Goal: Task Accomplishment & Management: Manage account settings

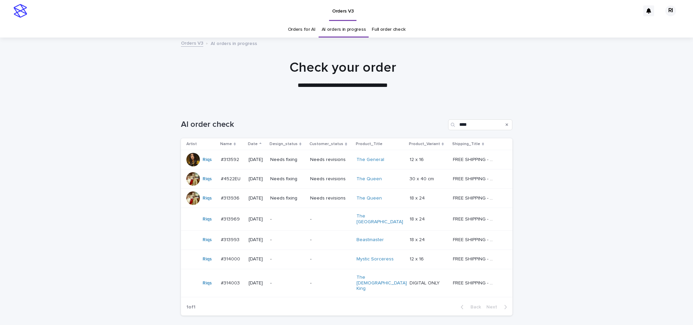
click at [307, 167] on td "Needs fixing" at bounding box center [287, 159] width 40 height 19
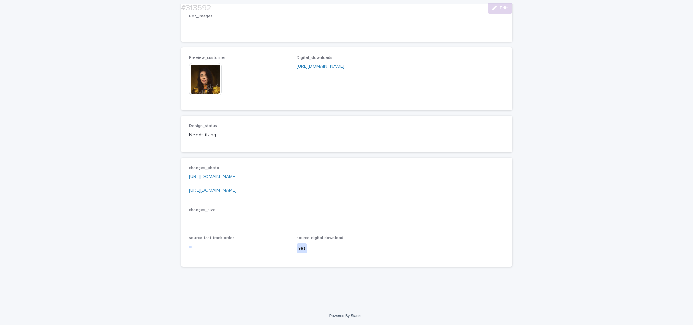
scroll to position [504, 0]
click at [237, 190] on link "https://drive.google.com/file/d/1n3e8KMDwdRTWNaFaR5-T9iDgrc1PjQzU/view?usp=shar…" at bounding box center [213, 190] width 48 height 5
click at [237, 175] on link "https://drive.google.com/file/d/1BghncfLBt0UH61xyP5pacUXXR6kPou-_/view?usp=shar…" at bounding box center [213, 176] width 48 height 5
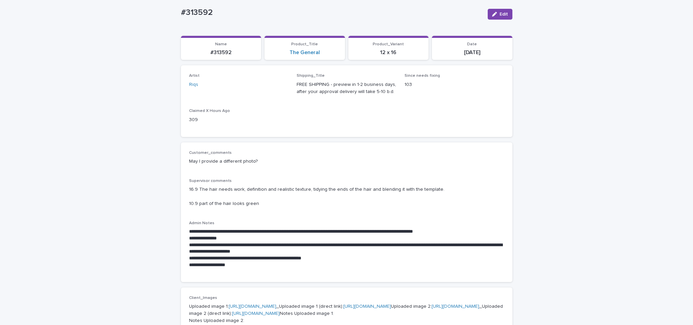
scroll to position [51, 0]
click at [339, 315] on p "Uploaded image 1: https://cdn.shopify.com-uploadkit.app/s/files/1/0033/4807/051…" at bounding box center [346, 317] width 315 height 28
click at [497, 19] on button "Edit" at bounding box center [500, 14] width 25 height 11
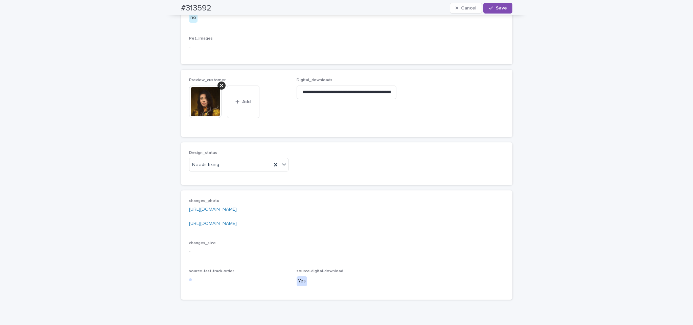
scroll to position [512, 0]
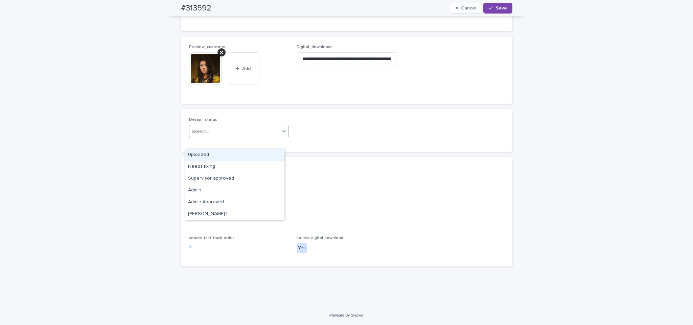
click at [274, 137] on div "Select..." at bounding box center [234, 131] width 91 height 11
click at [255, 157] on div "Uploaded" at bounding box center [234, 155] width 99 height 12
drag, startPoint x: 339, startPoint y: 77, endPoint x: 337, endPoint y: 69, distance: 8.0
click at [337, 69] on div "**********" at bounding box center [346, 58] width 100 height 26
click at [337, 66] on input "**********" at bounding box center [346, 59] width 100 height 14
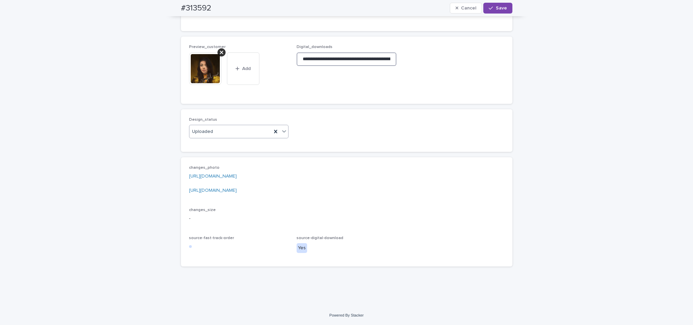
click at [337, 66] on input "**********" at bounding box center [346, 59] width 100 height 14
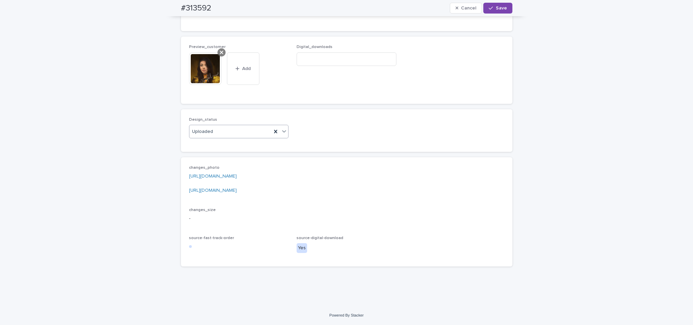
click at [220, 55] on icon at bounding box center [221, 52] width 3 height 5
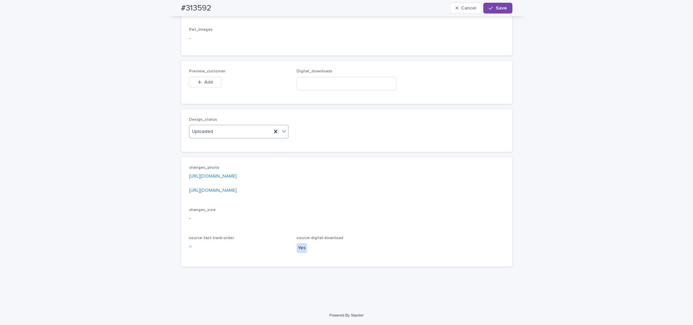
scroll to position [497, 0]
click at [203, 77] on button "Add" at bounding box center [205, 82] width 32 height 11
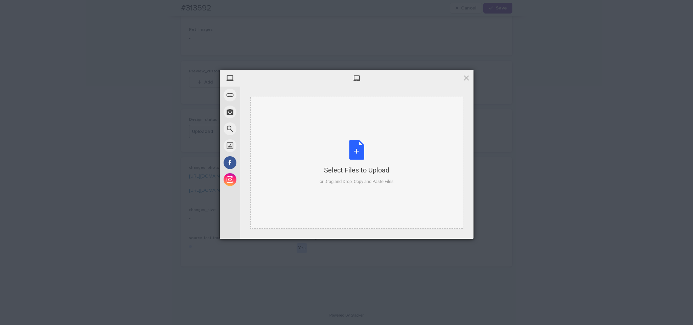
click at [346, 153] on div "Select Files to Upload or Drag and Drop, Copy and Paste Files" at bounding box center [356, 162] width 74 height 45
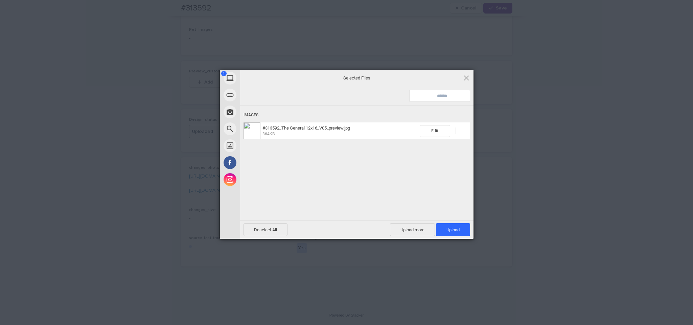
click at [445, 221] on div "Deselect All Upload more Upload 1" at bounding box center [356, 229] width 233 height 18
click at [447, 224] on span "Upload 1" at bounding box center [453, 229] width 34 height 13
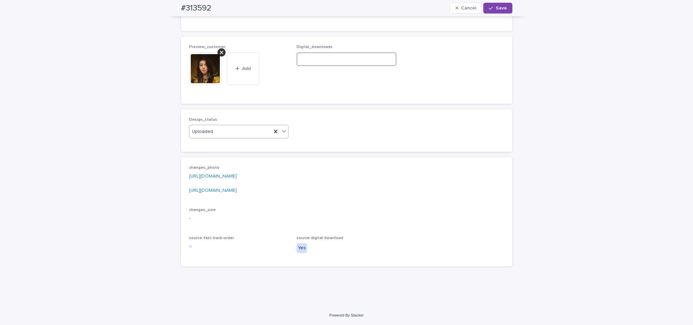
paste input "**********"
type input "**********"
click at [494, 10] on button "Save" at bounding box center [497, 8] width 29 height 11
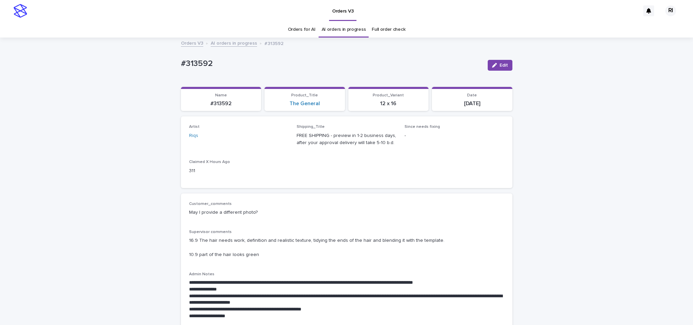
click at [246, 41] on link "AI orders in progress" at bounding box center [234, 43] width 46 height 8
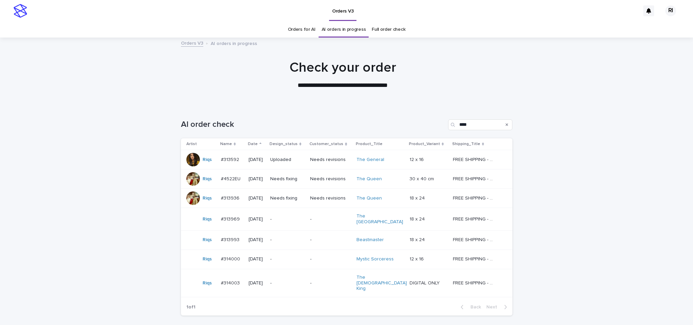
scroll to position [38, 0]
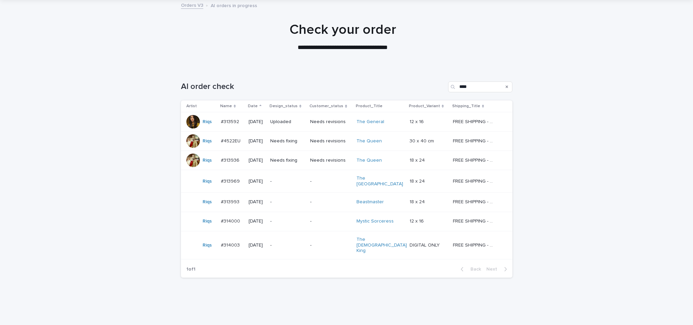
click at [305, 145] on div "Needs fixing" at bounding box center [287, 141] width 34 height 11
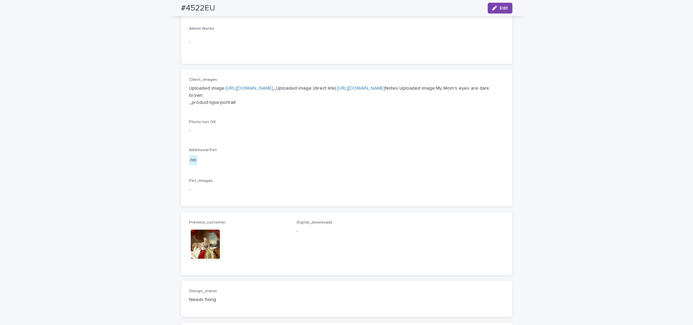
scroll to position [239, 0]
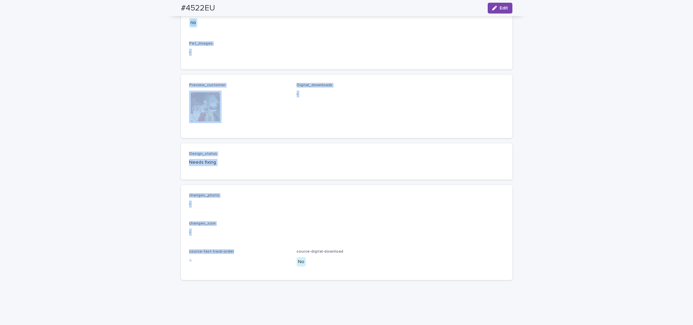
drag, startPoint x: 283, startPoint y: 299, endPoint x: 279, endPoint y: 343, distance: 43.8
click at [279, 325] on html "Orders V3 RI Orders for AI AI orders in progress Full order check Orders V3 AI …" at bounding box center [346, 162] width 693 height 325
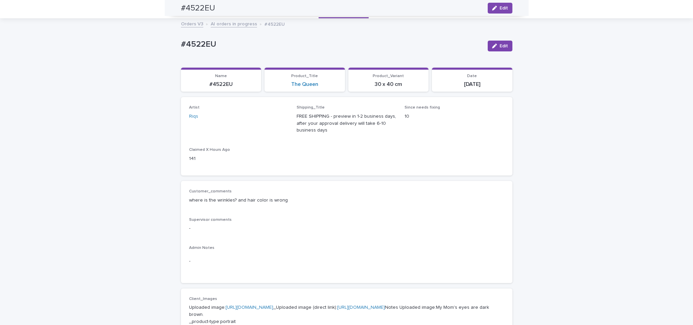
scroll to position [0, 0]
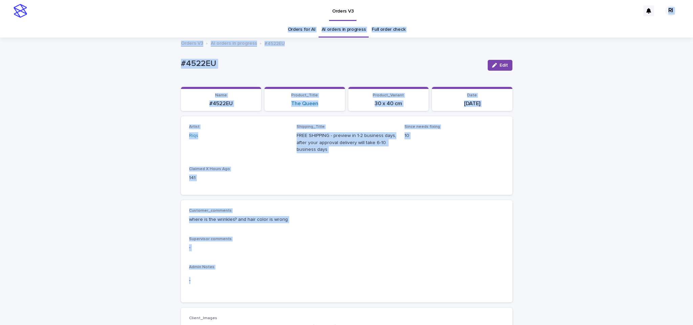
drag, startPoint x: 363, startPoint y: 197, endPoint x: 457, endPoint y: -37, distance: 251.2
click at [457, 0] on html "Orders V3 RI Orders for AI AI orders in progress Full order check Orders V3 AI …" at bounding box center [346, 162] width 693 height 325
click at [417, 196] on div "Loading... Saving… Artist Riqs Shipping_Title FREE SHIPPING - preview in 1-2 bu…" at bounding box center [346, 158] width 331 height 84
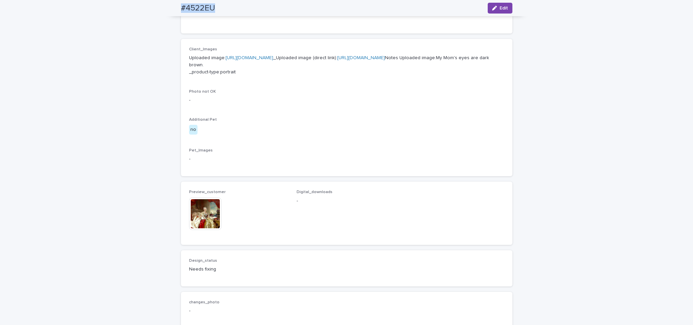
scroll to position [283, 0]
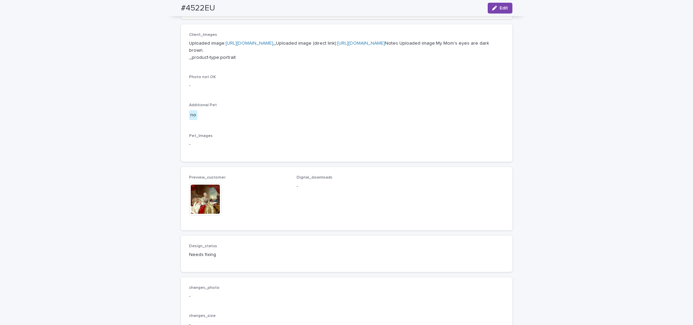
click at [360, 148] on p "-" at bounding box center [346, 144] width 315 height 7
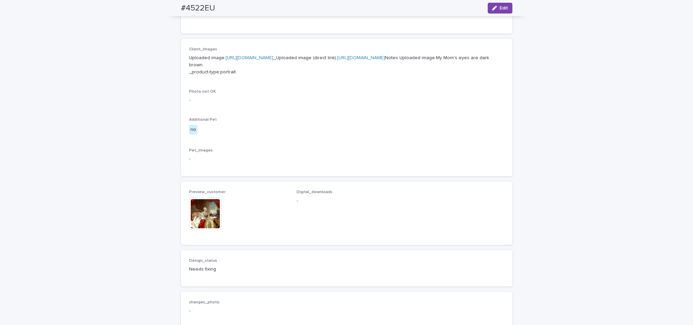
click at [273, 60] on link "https://cdn.shopify.com-uploadkit.app/s/files/1/0033/4807/0511/files/download.h…" at bounding box center [249, 57] width 48 height 5
click at [203, 230] on img at bounding box center [205, 213] width 32 height 32
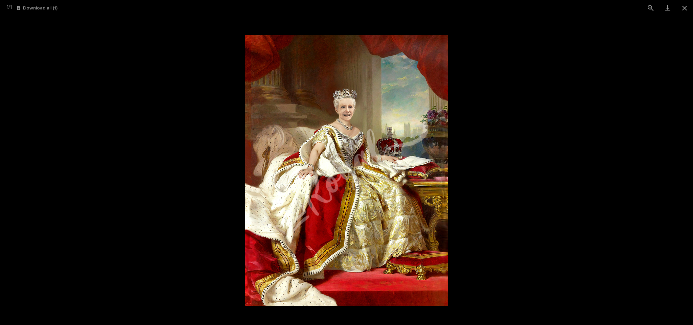
click at [203, 247] on picture at bounding box center [346, 170] width 693 height 309
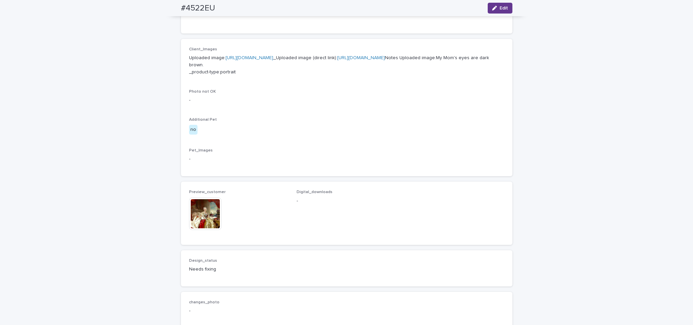
click at [501, 4] on button "Edit" at bounding box center [500, 8] width 25 height 11
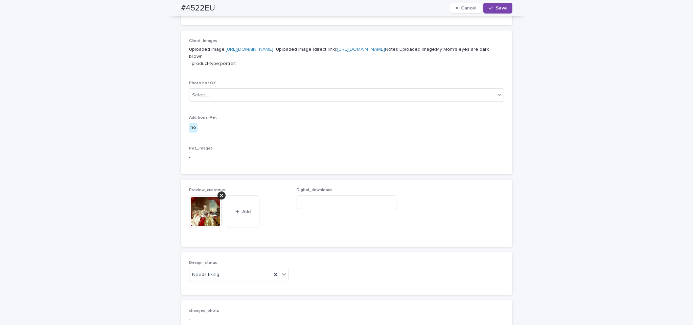
scroll to position [405, 0]
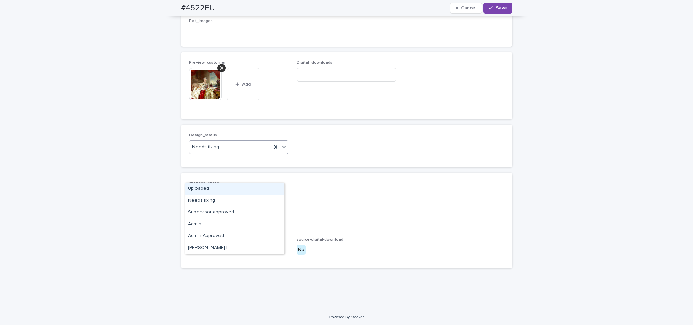
click at [234, 154] on div "Needs fixing" at bounding box center [239, 147] width 100 height 14
click at [221, 192] on div "Uploaded" at bounding box center [234, 189] width 99 height 12
click at [217, 72] on div at bounding box center [221, 68] width 8 height 8
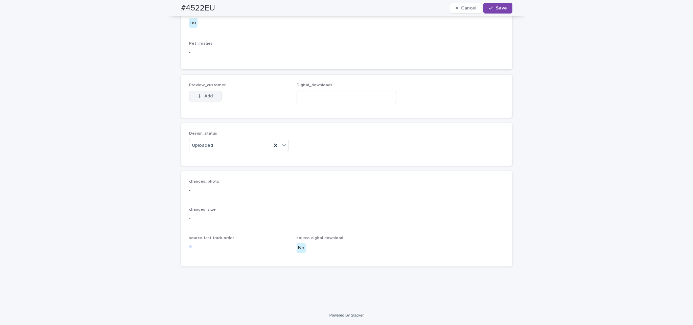
click at [210, 101] on button "Add" at bounding box center [205, 96] width 32 height 11
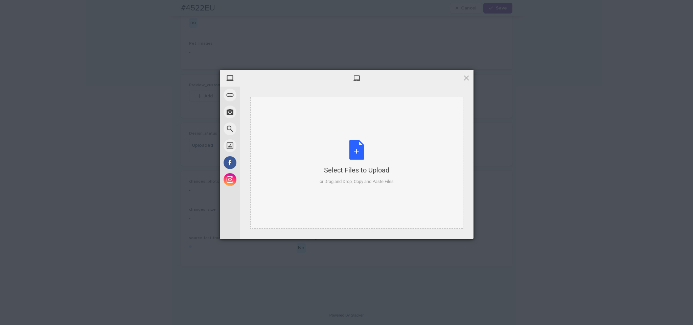
click at [327, 148] on div "Select Files to Upload or Drag and Drop, Copy and Paste Files" at bounding box center [356, 162] width 74 height 45
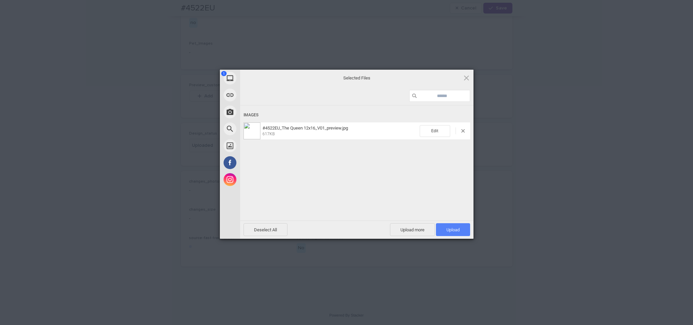
click at [461, 231] on span "Upload 1" at bounding box center [453, 229] width 34 height 13
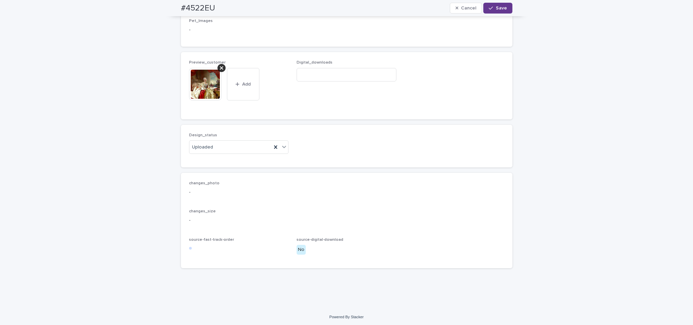
click at [483, 10] on button "Save" at bounding box center [497, 8] width 29 height 11
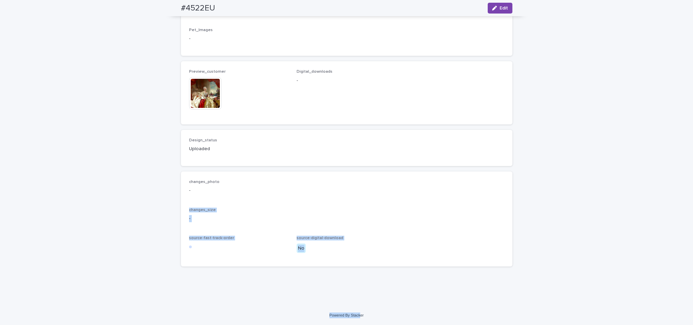
drag, startPoint x: 350, startPoint y: 250, endPoint x: 369, endPoint y: 322, distance: 74.3
click at [361, 325] on html "Orders V3 RI Orders for AI AI orders in progress Full order check Orders V3 AI …" at bounding box center [346, 162] width 693 height 325
drag, startPoint x: 413, startPoint y: 186, endPoint x: 401, endPoint y: 163, distance: 25.4
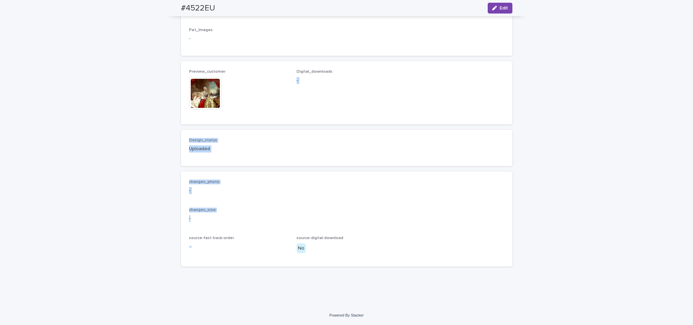
drag, startPoint x: 386, startPoint y: 64, endPoint x: 394, endPoint y: 191, distance: 127.0
drag, startPoint x: 405, startPoint y: 177, endPoint x: 397, endPoint y: 247, distance: 70.5
drag, startPoint x: 397, startPoint y: 247, endPoint x: 411, endPoint y: 246, distance: 14.2
click at [411, 246] on div "changes_photo - changes_size - source-fast-track-order source-digital-download …" at bounding box center [346, 219] width 315 height 79
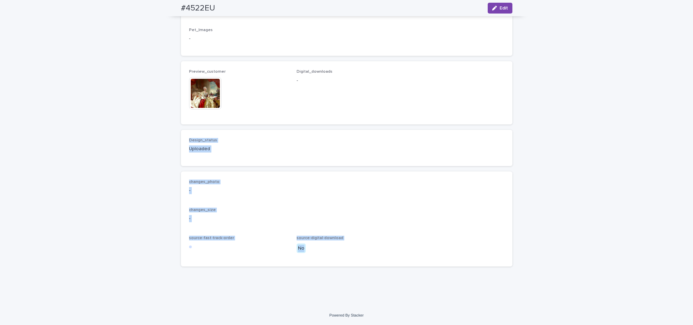
drag, startPoint x: 413, startPoint y: 203, endPoint x: 423, endPoint y: 83, distance: 120.1
drag, startPoint x: 402, startPoint y: 261, endPoint x: 416, endPoint y: 83, distance: 178.1
drag, startPoint x: 419, startPoint y: 305, endPoint x: 436, endPoint y: 288, distance: 24.4
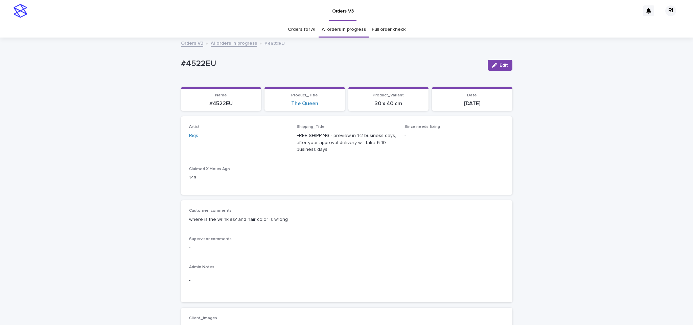
click at [224, 46] on link "AI orders in progress" at bounding box center [234, 43] width 46 height 8
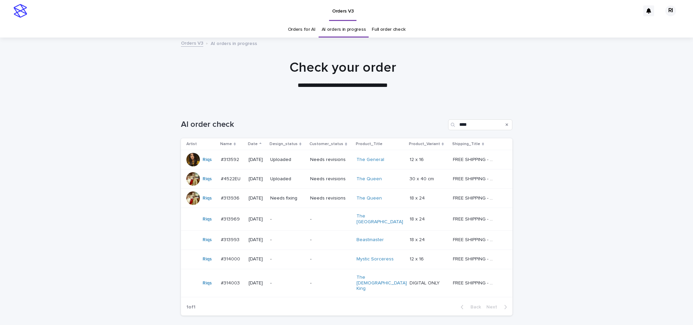
click at [295, 201] on p "Needs fixing" at bounding box center [287, 198] width 34 height 6
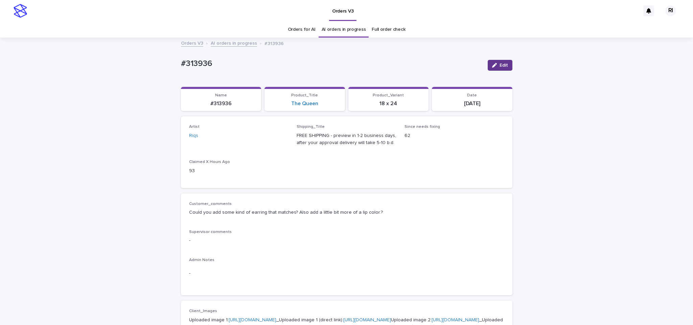
click at [495, 70] on button "Edit" at bounding box center [500, 65] width 25 height 11
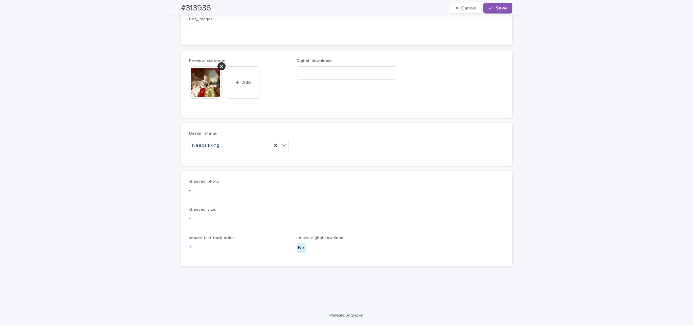
scroll to position [618, 0]
click at [264, 151] on div "Needs fixing" at bounding box center [239, 146] width 100 height 14
click at [258, 157] on div "Uploaded" at bounding box center [234, 159] width 99 height 12
click at [220, 65] on icon at bounding box center [221, 66] width 3 height 5
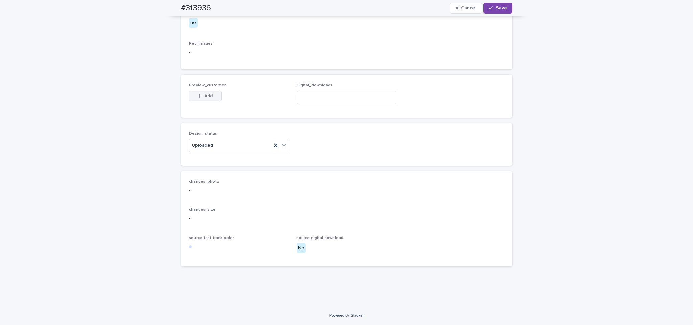
click at [198, 91] on button "Add" at bounding box center [205, 96] width 32 height 11
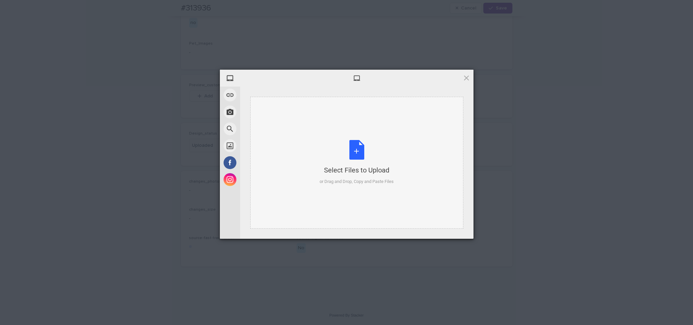
click at [349, 159] on div "Select Files to Upload or Drag and Drop, Copy and Paste Files" at bounding box center [356, 162] width 74 height 45
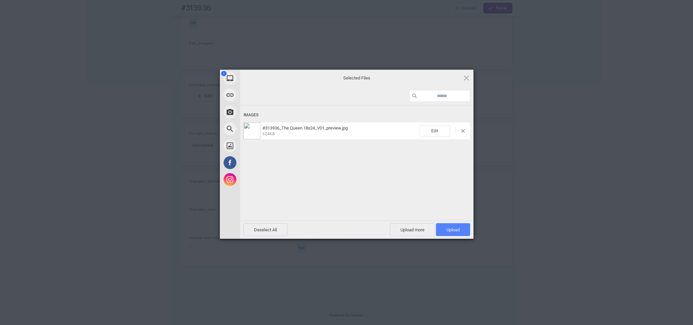
click at [451, 231] on span "Upload 1" at bounding box center [452, 229] width 13 height 5
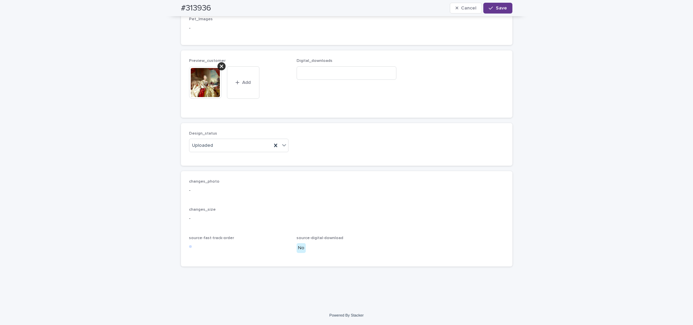
click at [500, 10] on button "Save" at bounding box center [497, 8] width 29 height 11
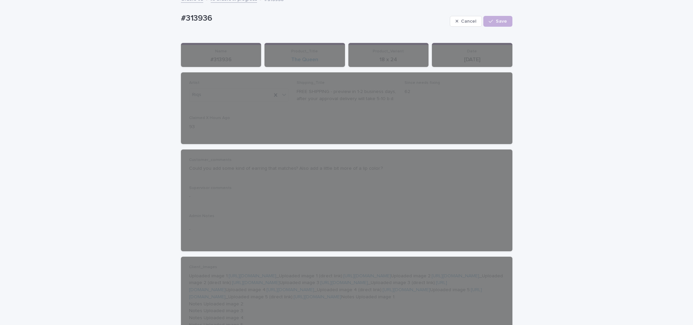
scroll to position [20, 0]
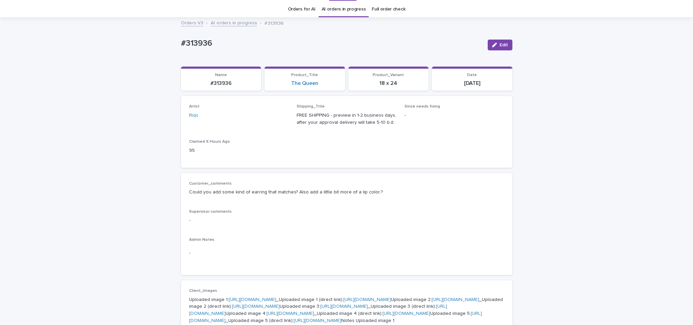
click at [238, 25] on link "AI orders in progress" at bounding box center [234, 23] width 46 height 8
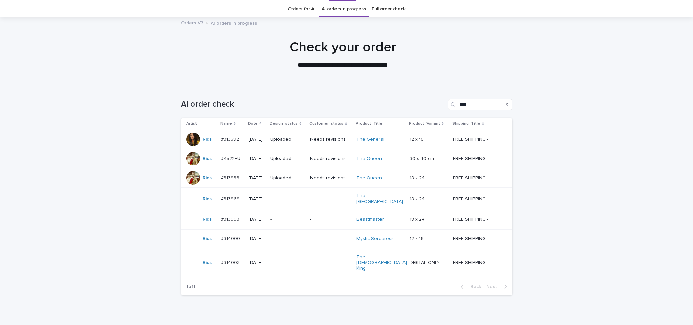
scroll to position [22, 0]
click at [321, 198] on p "-" at bounding box center [330, 198] width 41 height 6
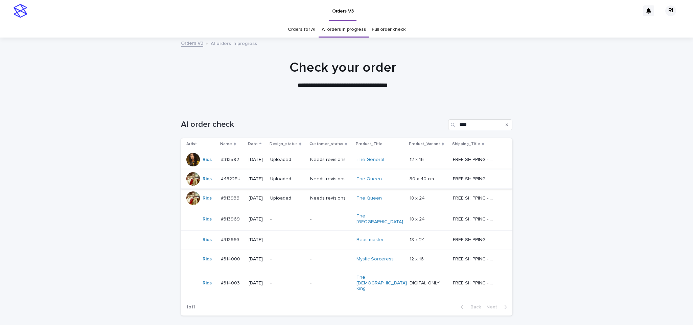
scroll to position [22, 0]
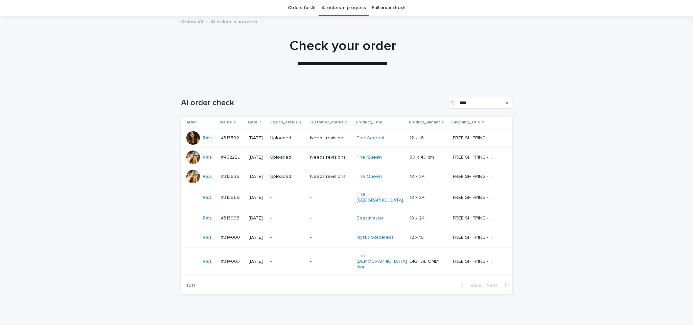
click at [314, 220] on td "-" at bounding box center [330, 218] width 46 height 19
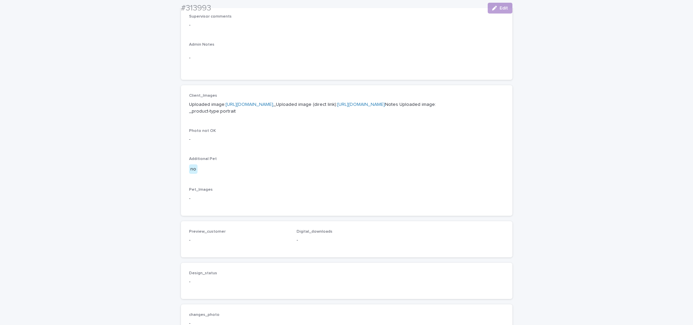
scroll to position [216, 0]
click at [273, 105] on link "https://cdn.shopify.com-uploadkit.app/s/files/1/0033/4807/0511/files/download.h…" at bounding box center [249, 103] width 48 height 5
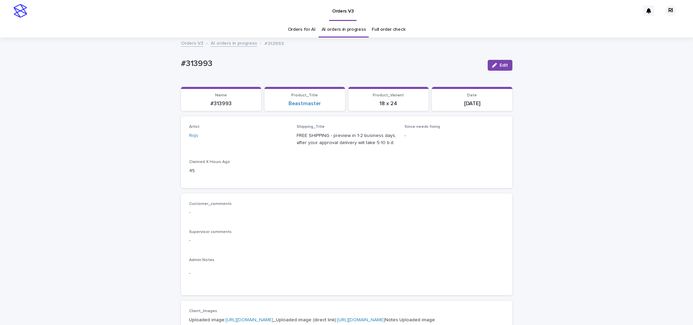
click at [230, 41] on link "AI orders in progress" at bounding box center [234, 43] width 46 height 8
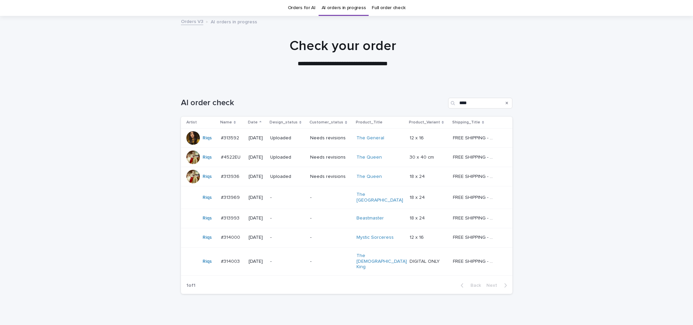
scroll to position [38, 0]
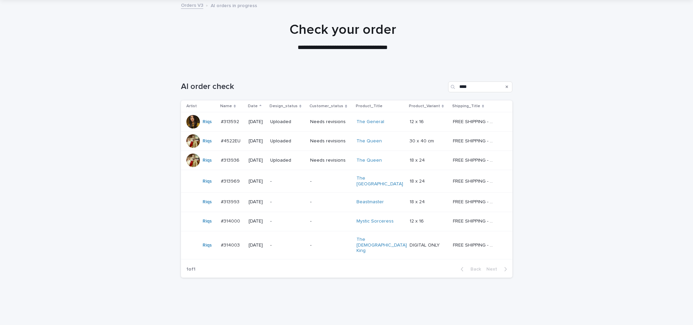
click at [338, 223] on div "-" at bounding box center [330, 221] width 41 height 11
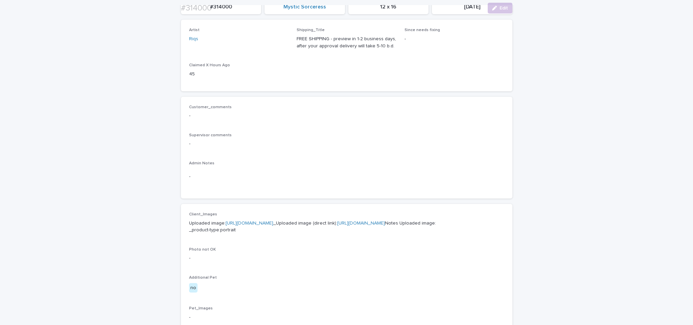
scroll to position [98, 0]
click at [273, 219] on link "https://cdn.shopify.com-uploadkit.app/s/files/1/0033/4807/0511/files/download.h…" at bounding box center [249, 221] width 48 height 5
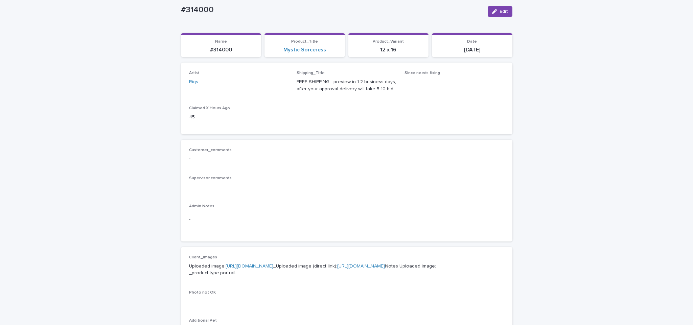
scroll to position [0, 0]
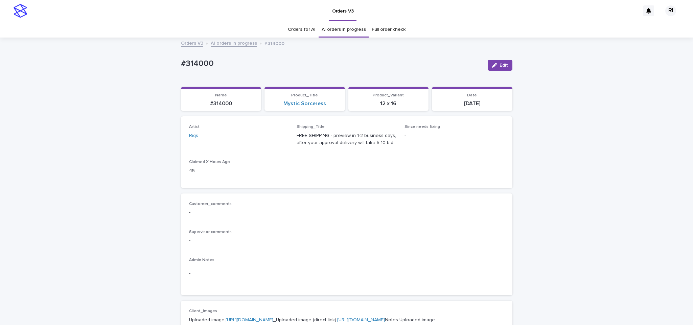
click at [245, 44] on link "AI orders in progress" at bounding box center [234, 43] width 46 height 8
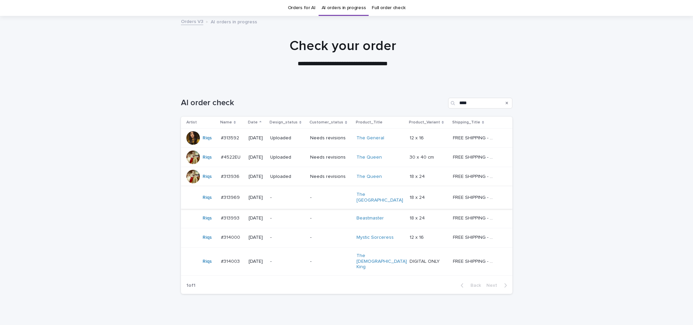
scroll to position [38, 0]
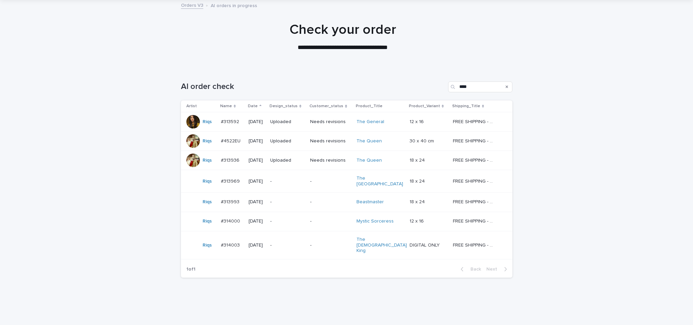
click at [295, 242] on p "-" at bounding box center [287, 245] width 34 height 6
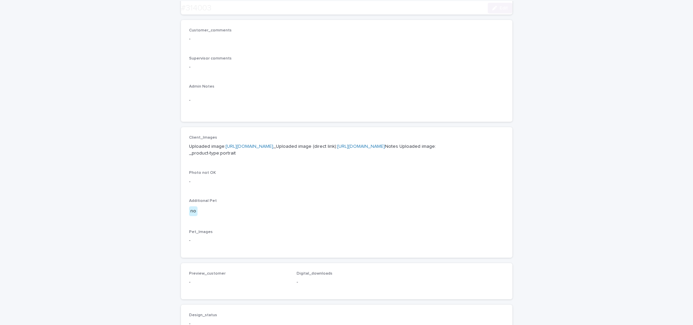
scroll to position [181, 0]
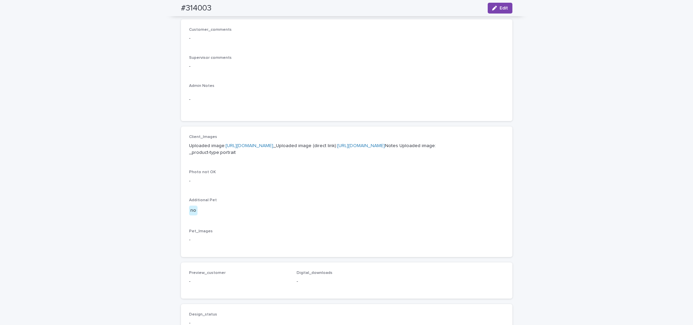
click at [263, 143] on link "https://cdn.shopify.com-uploadkit.app/s/files/1/0033/4807/0511/files/download.h…" at bounding box center [249, 145] width 48 height 5
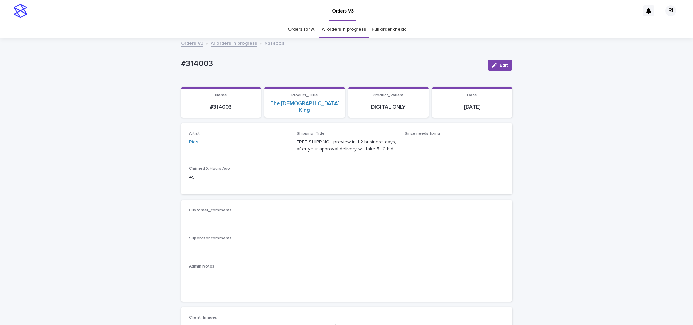
click at [235, 42] on link "AI orders in progress" at bounding box center [234, 43] width 46 height 8
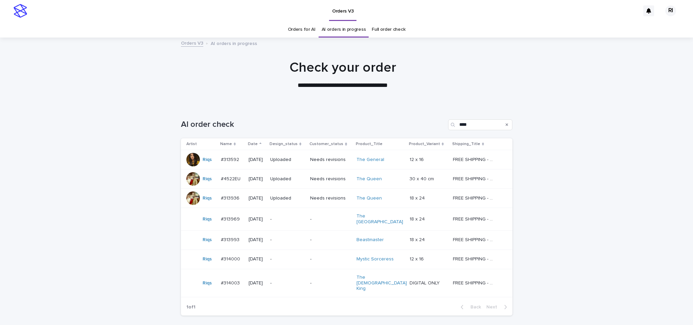
scroll to position [22, 0]
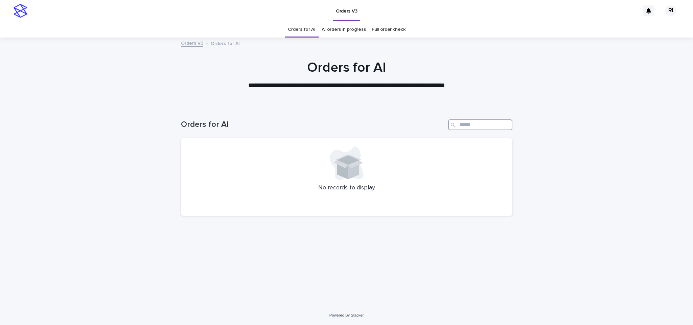
click at [480, 123] on input "Search" at bounding box center [480, 124] width 64 height 11
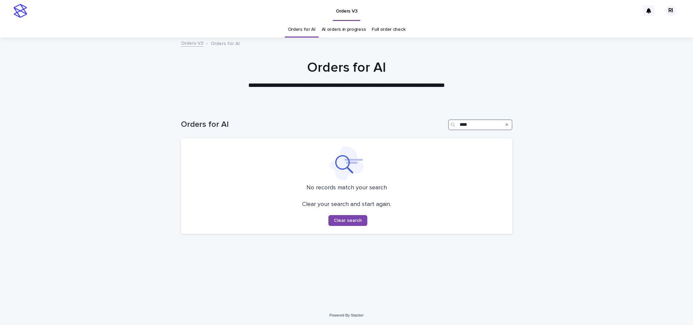
type input "****"
click at [306, 25] on link "Orders for AI" at bounding box center [302, 30] width 28 height 16
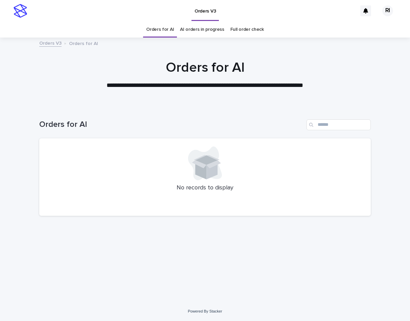
click at [156, 188] on p "No records to display" at bounding box center [204, 187] width 315 height 7
click at [343, 127] on input "Search" at bounding box center [338, 124] width 64 height 11
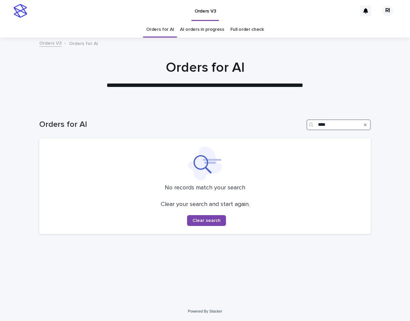
type input "****"
click at [162, 27] on link "Orders for AI" at bounding box center [160, 30] width 28 height 16
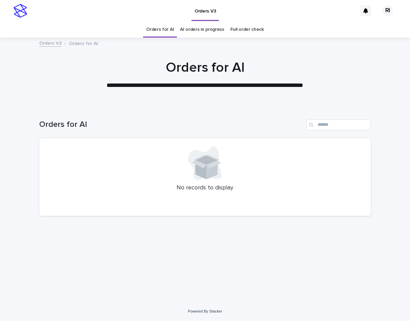
click at [81, 195] on div "No records to display" at bounding box center [204, 177] width 331 height 78
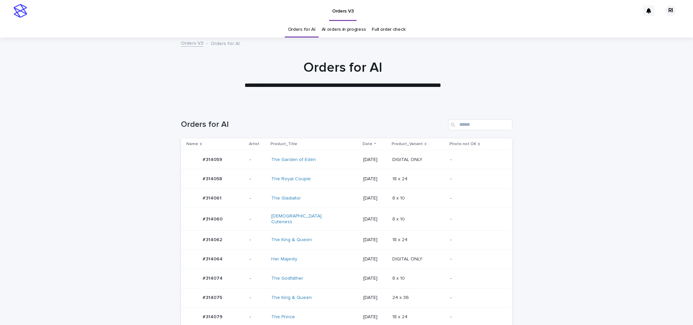
click at [432, 282] on td "8 x 10 8 x 10" at bounding box center [418, 278] width 58 height 19
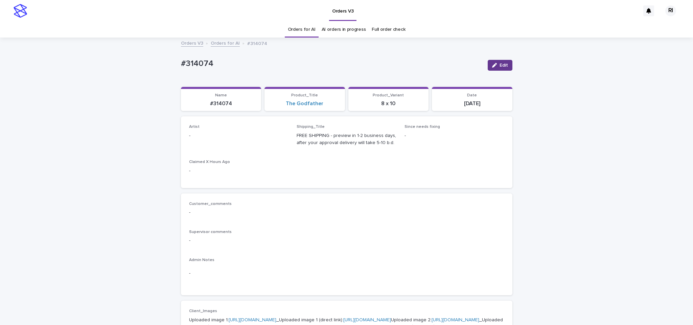
click at [499, 66] on span "Edit" at bounding box center [503, 65] width 8 height 5
paste input "****"
type input "****"
click at [255, 145] on div "Select... ****" at bounding box center [239, 139] width 100 height 14
click at [244, 153] on div "Riqs" at bounding box center [234, 152] width 99 height 12
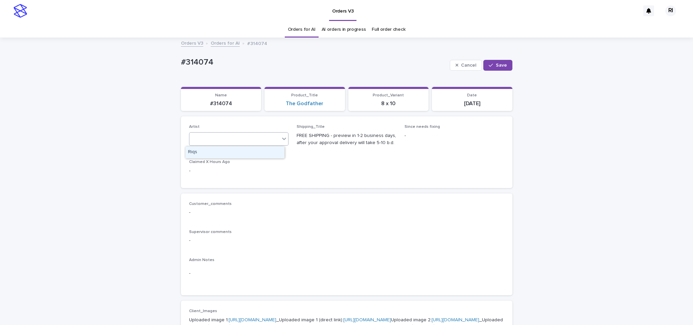
drag, startPoint x: 255, startPoint y: 145, endPoint x: 244, endPoint y: 153, distance: 13.5
click at [244, 153] on div "Artist option Riqs focused, 1 of 1. 1 result available for search term riqs. Us…" at bounding box center [346, 151] width 315 height 55
click at [499, 62] on button "Save" at bounding box center [497, 65] width 29 height 11
click at [493, 68] on button "Edit" at bounding box center [500, 65] width 25 height 11
click at [220, 136] on div "Jo Ancheta" at bounding box center [230, 138] width 82 height 11
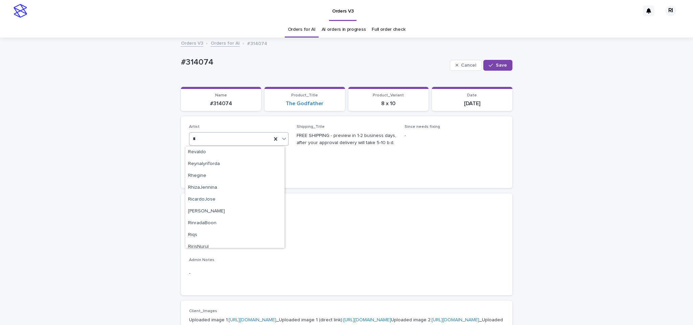
scroll to position [857, 0]
type input "****"
click at [231, 149] on div "Riqs" at bounding box center [234, 152] width 99 height 12
click at [496, 64] on span "Save" at bounding box center [501, 65] width 11 height 5
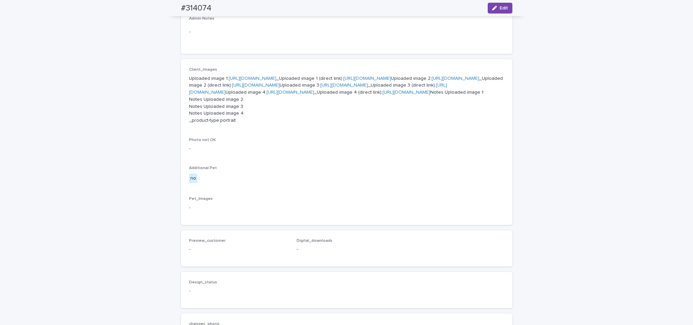
scroll to position [236, 0]
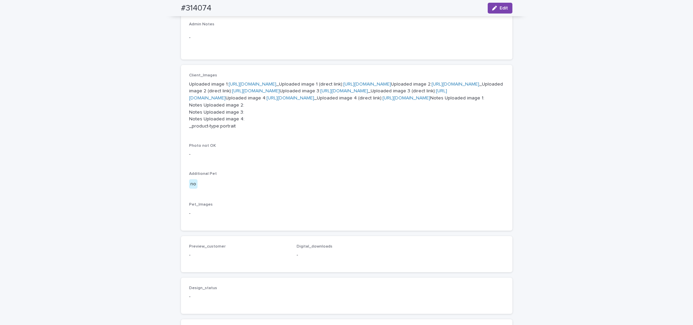
click at [99, 95] on div "Loading... Saving… Loading... Saving… #314074 Edit #314074 Edit Sorry, there wa…" at bounding box center [346, 128] width 693 height 651
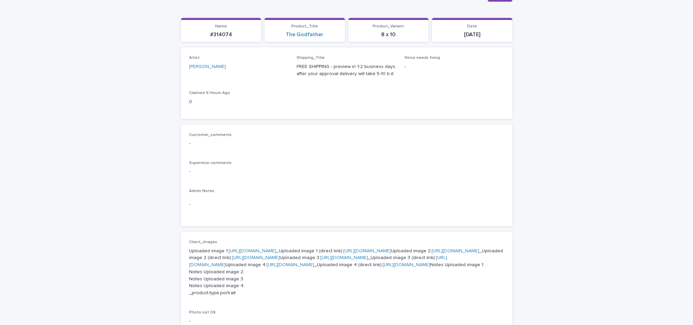
scroll to position [0, 0]
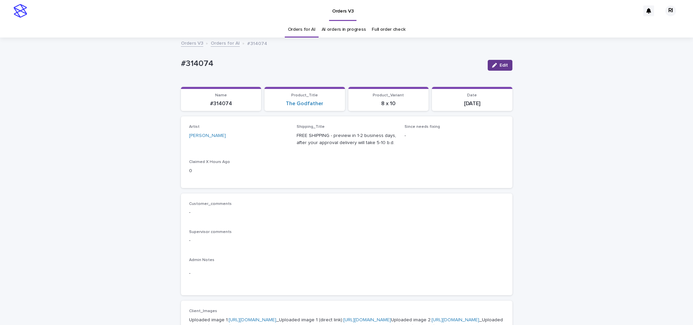
click at [491, 69] on button "Edit" at bounding box center [500, 65] width 25 height 11
click at [231, 145] on div "Jo Ancheta" at bounding box center [239, 139] width 100 height 14
type input "****"
click at [229, 150] on div "Riqs" at bounding box center [234, 152] width 99 height 12
click at [504, 65] on button "Save" at bounding box center [497, 65] width 29 height 11
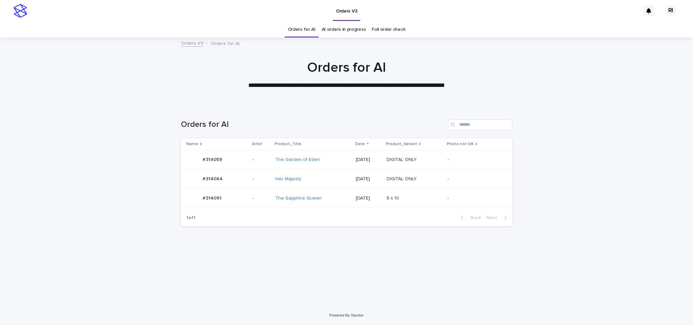
click at [295, 33] on link "Orders for AI" at bounding box center [302, 30] width 28 height 16
click at [426, 184] on div "DIGITAL ONLY DIGITAL ONLY" at bounding box center [413, 178] width 55 height 11
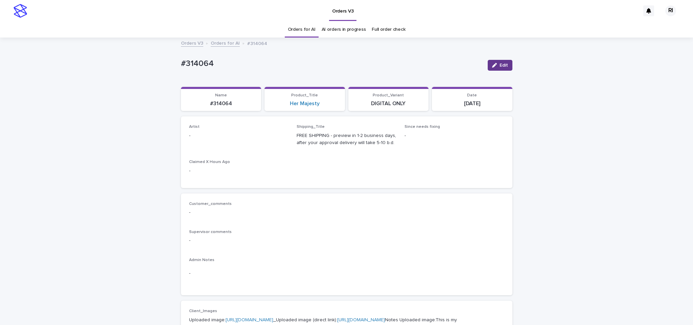
click at [492, 63] on icon "button" at bounding box center [494, 65] width 5 height 5
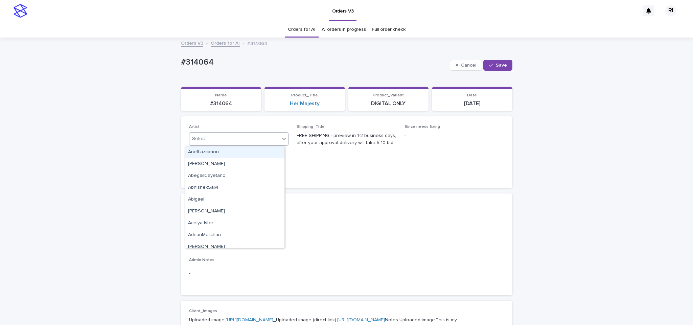
paste input "****"
type input "****"
click at [245, 139] on div "Select... ****" at bounding box center [234, 138] width 91 height 11
click at [232, 147] on div "Riqs" at bounding box center [234, 152] width 99 height 12
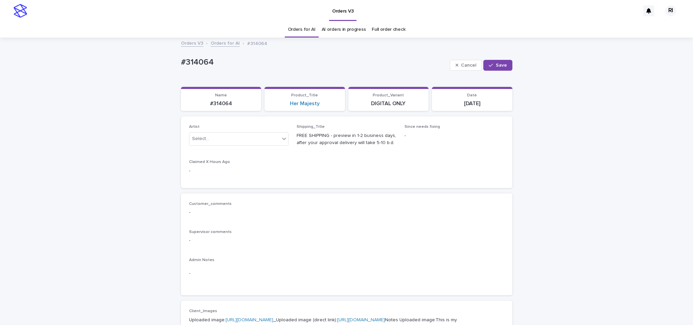
click at [232, 147] on div "Artist Select..." at bounding box center [239, 137] width 100 height 26
click at [498, 60] on button "Save" at bounding box center [497, 65] width 29 height 11
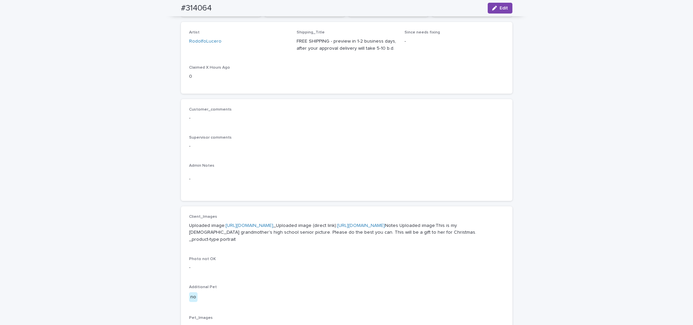
scroll to position [38, 0]
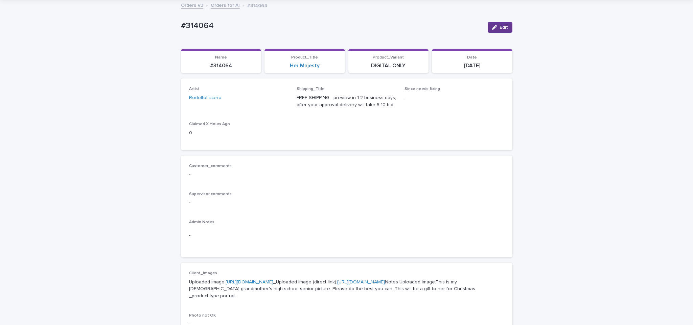
click at [503, 30] on button "Edit" at bounding box center [500, 27] width 25 height 11
click at [252, 97] on div "RodolfoLucero" at bounding box center [230, 100] width 82 height 11
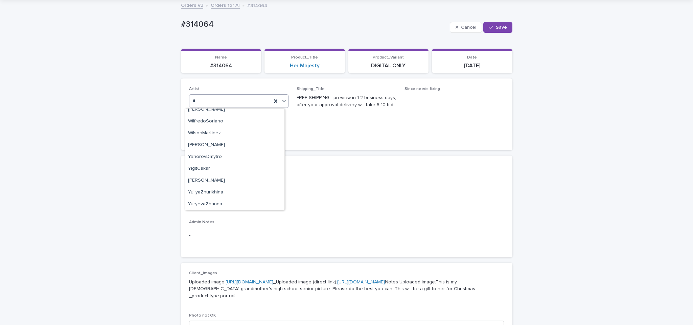
scroll to position [857, 0]
type input "****"
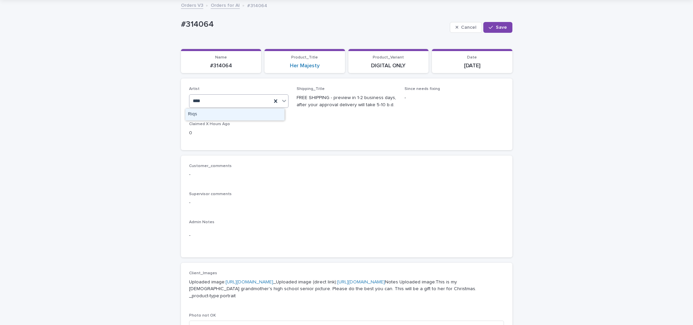
scroll to position [0, 0]
click at [216, 113] on div "Riqs" at bounding box center [234, 115] width 99 height 12
click at [488, 23] on button "Save" at bounding box center [497, 27] width 29 height 11
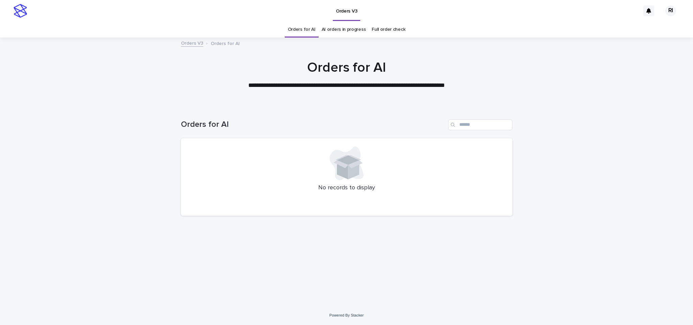
click at [302, 29] on link "Orders for AI" at bounding box center [302, 30] width 28 height 16
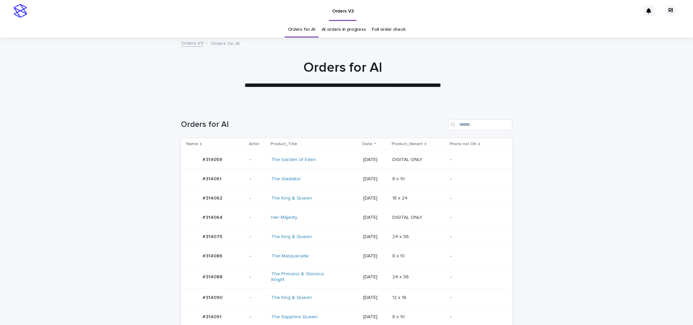
click at [430, 251] on td "8 x 10 8 x 10" at bounding box center [418, 255] width 58 height 19
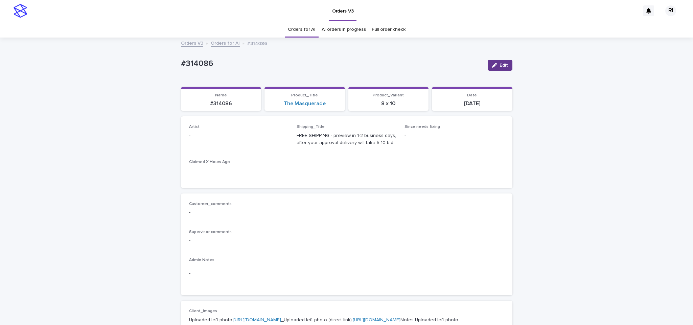
click at [492, 67] on icon "button" at bounding box center [494, 65] width 5 height 5
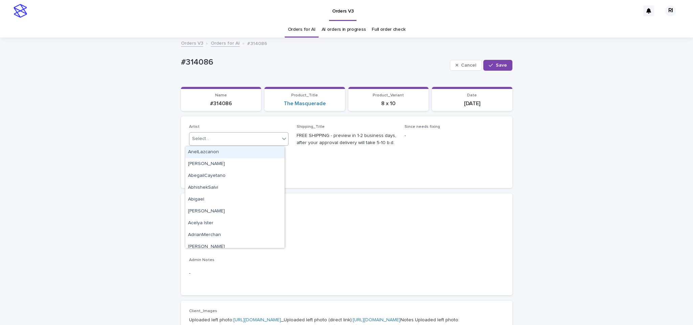
click at [230, 140] on div "Select..." at bounding box center [234, 138] width 91 height 11
paste input "****"
type input "****"
click at [213, 148] on div "Riqs" at bounding box center [234, 152] width 99 height 12
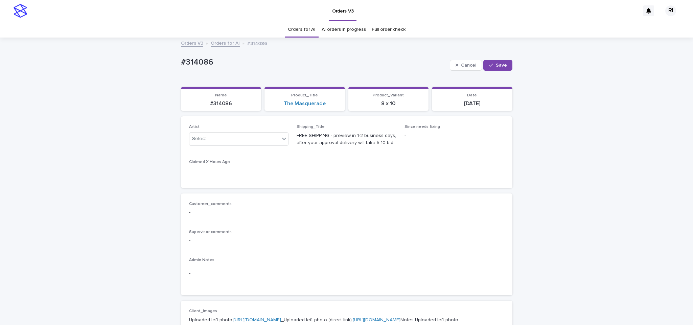
click at [213, 148] on div "Artist Select..." at bounding box center [239, 137] width 100 height 26
click at [483, 60] on button "Save" at bounding box center [497, 65] width 29 height 11
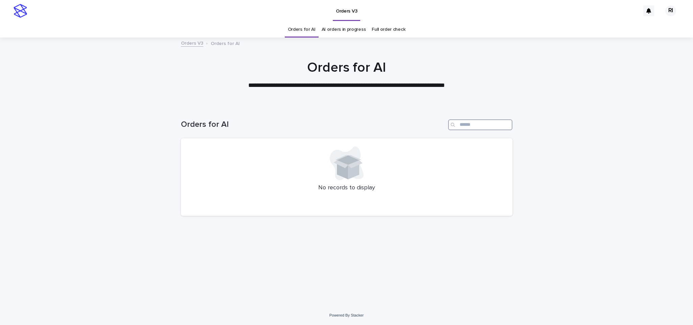
click at [492, 121] on input "Search" at bounding box center [480, 124] width 64 height 11
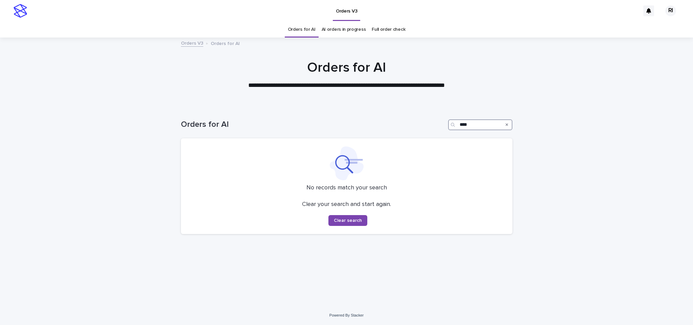
type input "****"
click at [313, 33] on link "Orders for AI" at bounding box center [302, 30] width 28 height 16
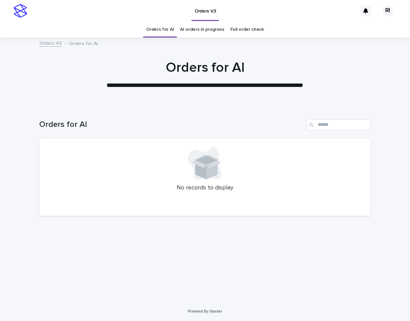
click at [97, 161] on div at bounding box center [204, 163] width 315 height 34
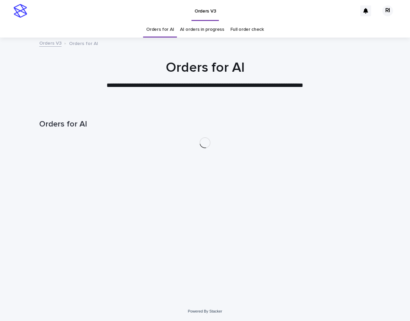
drag, startPoint x: 0, startPoint y: 0, endPoint x: 177, endPoint y: 186, distance: 256.8
click at [177, 186] on div "Loading... Saving… Loading... Saving… Orders for AI" at bounding box center [205, 195] width 338 height 179
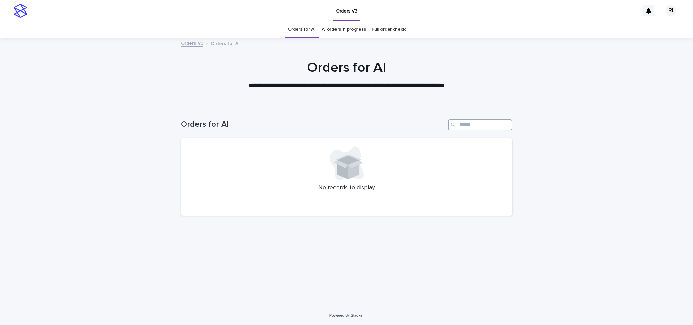
click at [409, 122] on input "Search" at bounding box center [480, 124] width 64 height 11
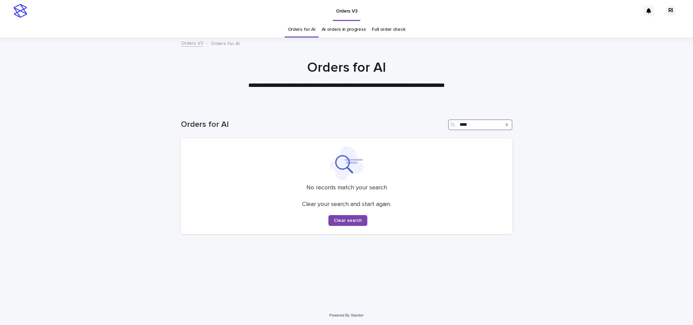
type input "****"
click at [312, 34] on link "Orders for AI" at bounding box center [302, 30] width 28 height 16
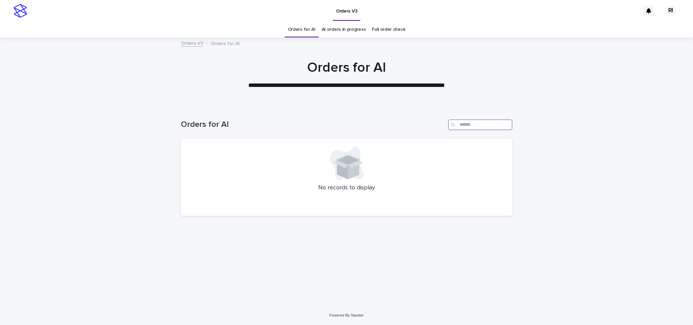
click at [480, 127] on input "Search" at bounding box center [480, 124] width 64 height 11
paste input "****"
type input "****"
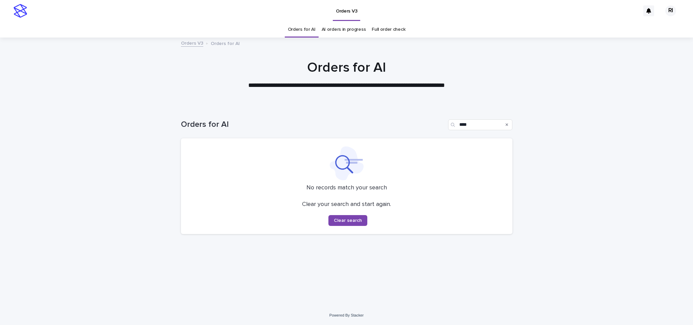
click at [315, 36] on link "Orders for AI" at bounding box center [302, 30] width 28 height 16
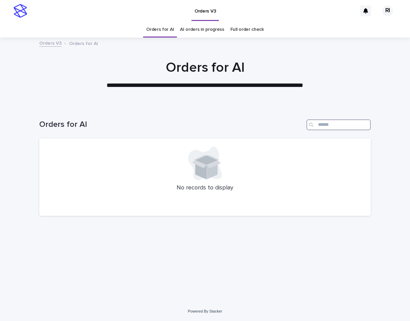
click at [339, 125] on input "Search" at bounding box center [338, 124] width 64 height 11
paste input "****"
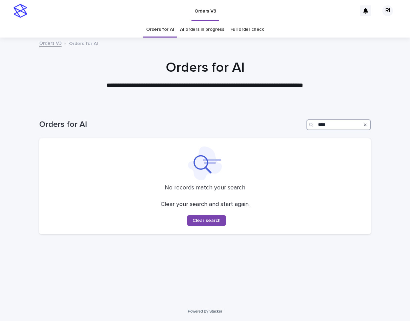
type input "****"
click at [171, 30] on link "Orders for AI" at bounding box center [160, 30] width 28 height 16
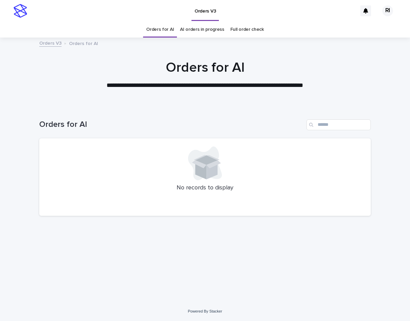
click at [126, 66] on h1 "Orders for AI" at bounding box center [204, 68] width 331 height 16
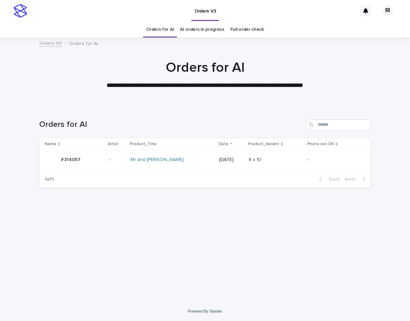
click at [125, 211] on div "Loading... Saving… Loading... Saving… Orders for AI Name Artist Product_Title D…" at bounding box center [205, 195] width 338 height 179
click at [196, 157] on td "Mr and [PERSON_NAME]" at bounding box center [172, 159] width 89 height 19
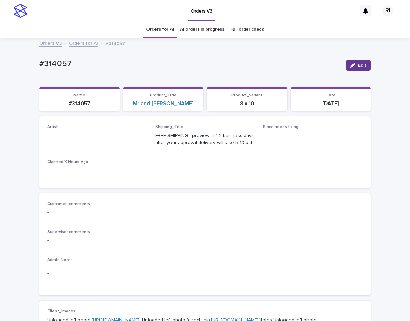
click at [358, 66] on span "Edit" at bounding box center [362, 65] width 8 height 5
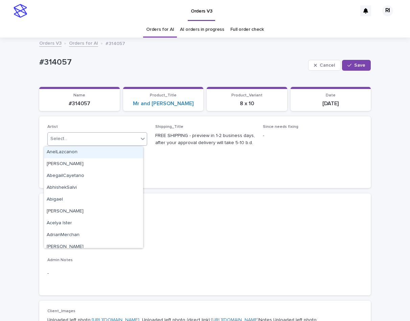
click at [115, 143] on div "Select..." at bounding box center [93, 138] width 91 height 11
paste input "****"
type input "****"
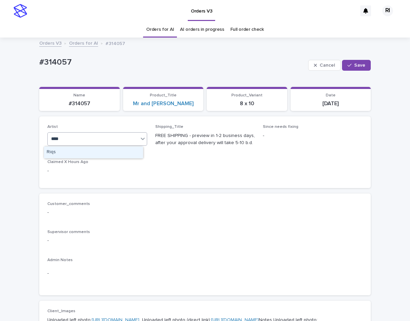
click at [100, 156] on div "Riqs" at bounding box center [93, 152] width 99 height 12
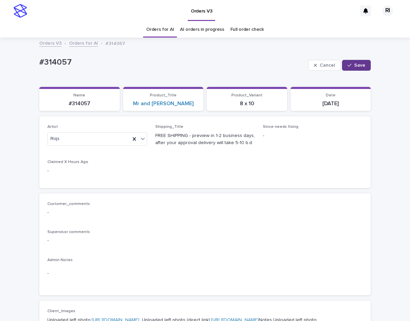
drag, startPoint x: 343, startPoint y: 57, endPoint x: 346, endPoint y: 61, distance: 5.3
click at [346, 61] on div "Cancel Save" at bounding box center [339, 65] width 63 height 27
click at [346, 61] on button "Save" at bounding box center [356, 65] width 29 height 11
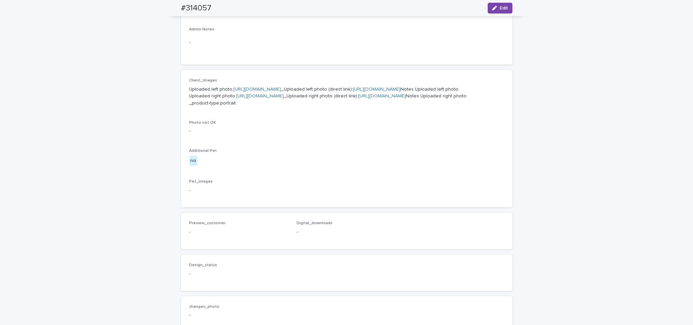
scroll to position [218, 0]
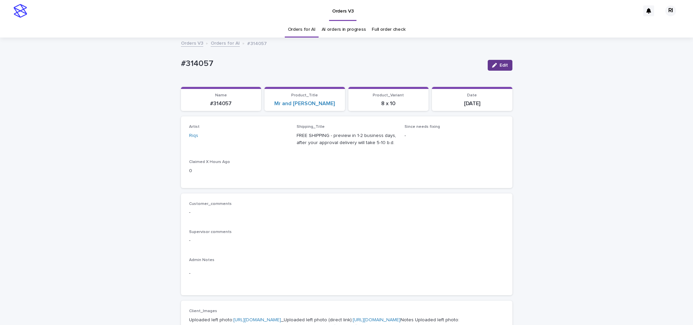
click at [494, 69] on button "Edit" at bounding box center [500, 65] width 25 height 11
click at [214, 141] on div "Riqs" at bounding box center [230, 138] width 82 height 11
type input "****"
click at [219, 151] on div "RodolfoLucero" at bounding box center [234, 152] width 99 height 12
click at [501, 58] on div "Cancel Save" at bounding box center [481, 65] width 63 height 27
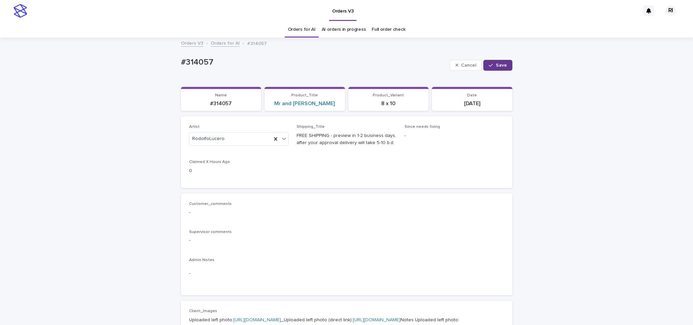
click at [499, 60] on button "Save" at bounding box center [497, 65] width 29 height 11
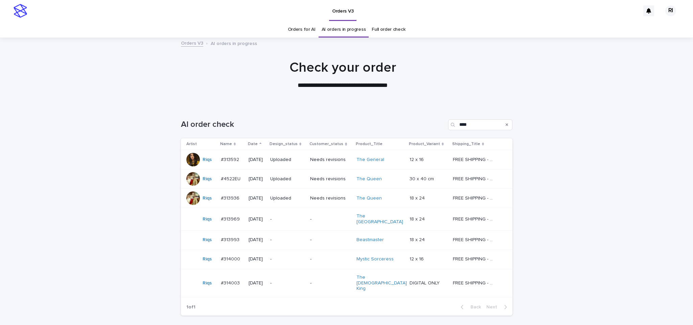
scroll to position [22, 0]
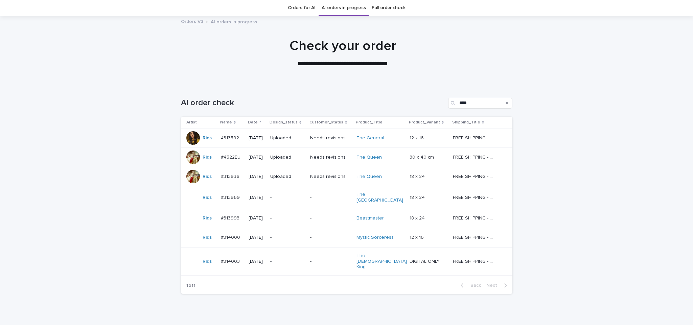
click at [305, 195] on p "-" at bounding box center [287, 198] width 34 height 6
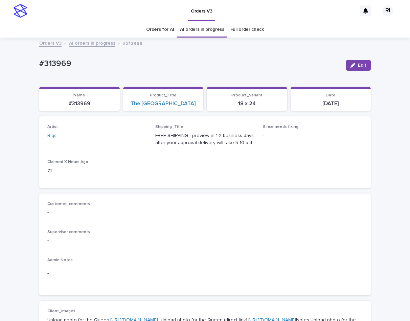
click at [63, 169] on p "71" at bounding box center [97, 170] width 100 height 7
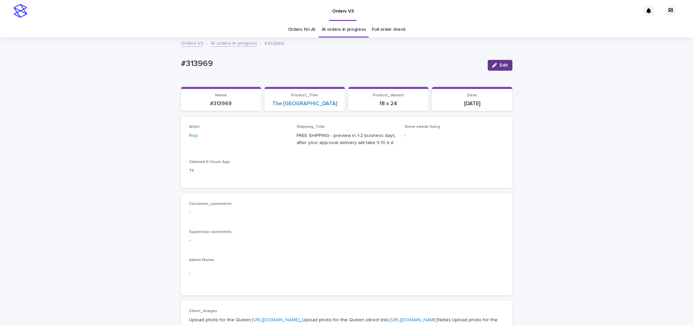
click at [500, 65] on span "Edit" at bounding box center [503, 65] width 8 height 5
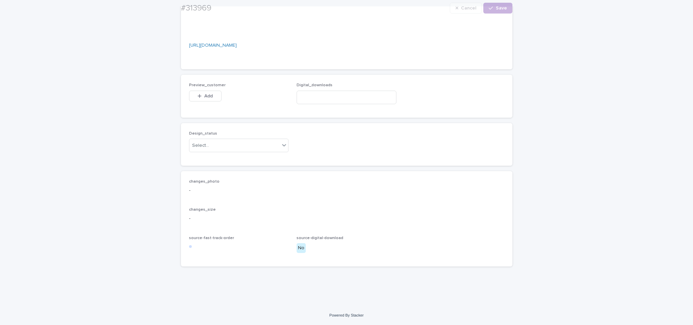
scroll to position [712, 0]
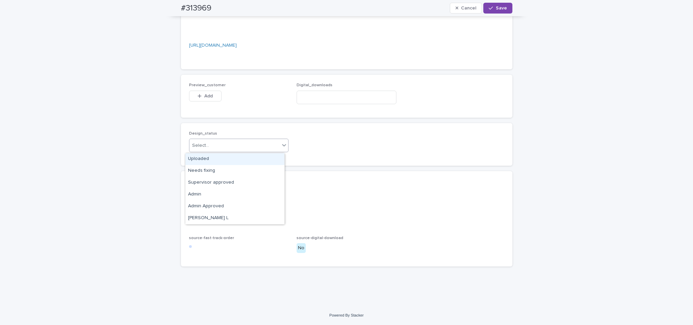
click at [256, 144] on div "Select..." at bounding box center [234, 145] width 91 height 11
click at [206, 156] on div "Uploaded" at bounding box center [234, 159] width 99 height 12
click at [204, 100] on button "Add" at bounding box center [205, 96] width 32 height 11
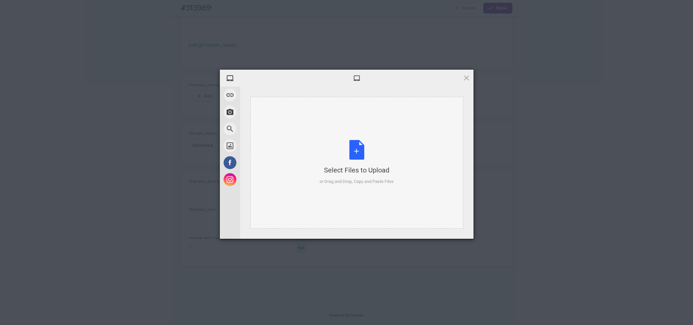
click at [326, 197] on div "Select Files to Upload or Drag and Drop, Copy and Paste Files" at bounding box center [356, 163] width 213 height 132
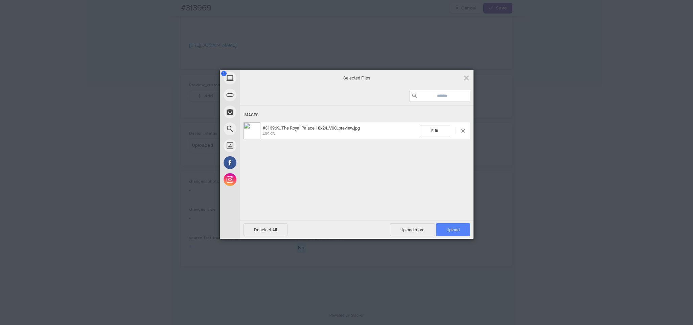
click at [437, 223] on span "Upload 1" at bounding box center [453, 229] width 34 height 13
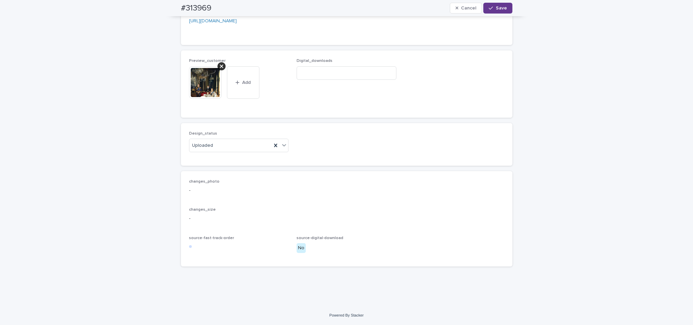
click at [496, 7] on span "Save" at bounding box center [501, 8] width 11 height 5
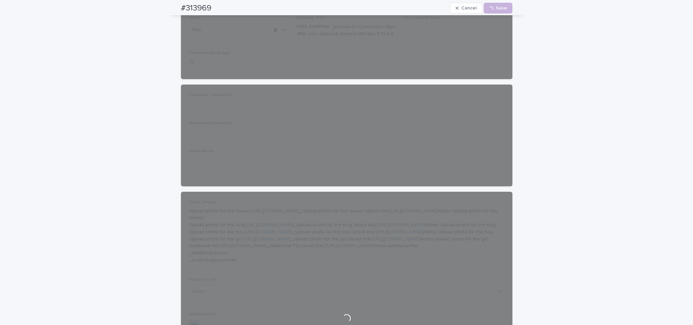
scroll to position [0, 0]
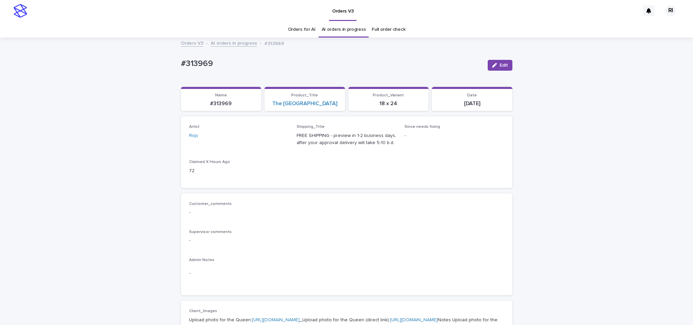
click at [235, 42] on link "AI orders in progress" at bounding box center [234, 43] width 46 height 8
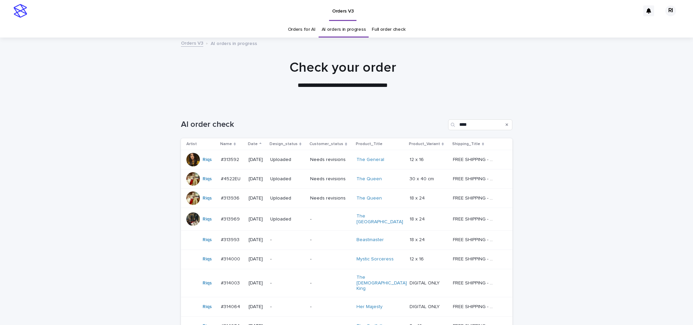
click at [315, 245] on td "-" at bounding box center [330, 239] width 46 height 19
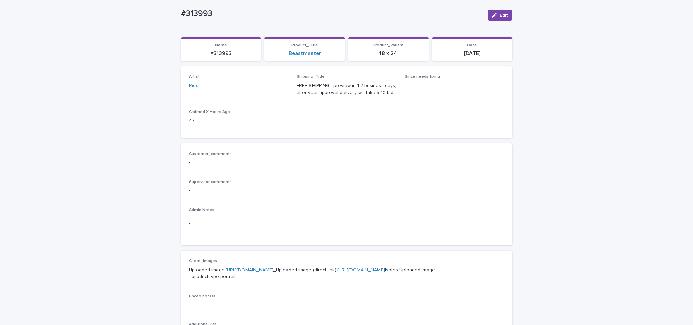
scroll to position [51, 0]
click at [226, 86] on div "Riqs" at bounding box center [239, 84] width 100 height 7
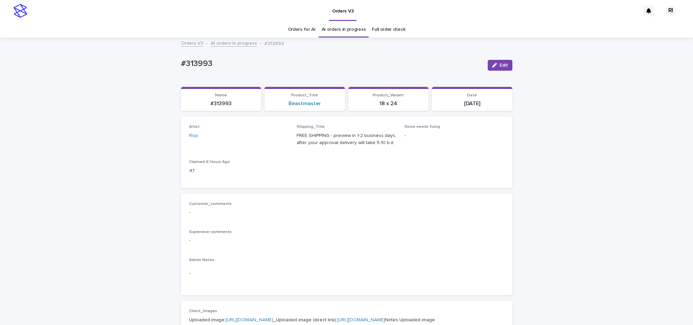
click at [240, 46] on link "AI orders in progress" at bounding box center [234, 43] width 46 height 8
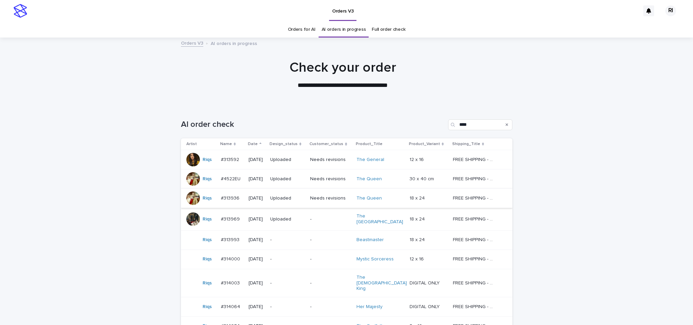
scroll to position [22, 0]
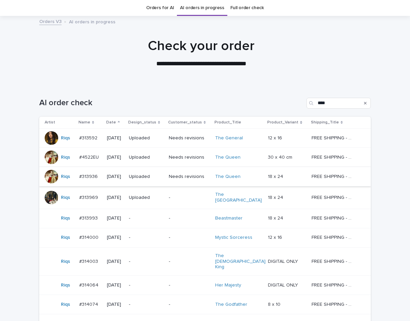
click at [36, 229] on div "Loading... Saving… Loading... Saving… AI order check **** Artist Name Date Desi…" at bounding box center [205, 219] width 338 height 270
click at [142, 219] on div "-" at bounding box center [146, 218] width 34 height 11
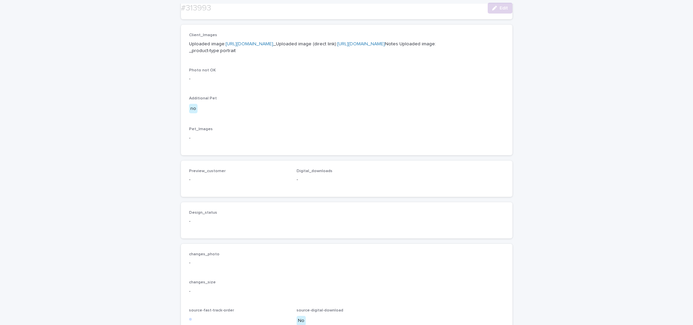
scroll to position [383, 0]
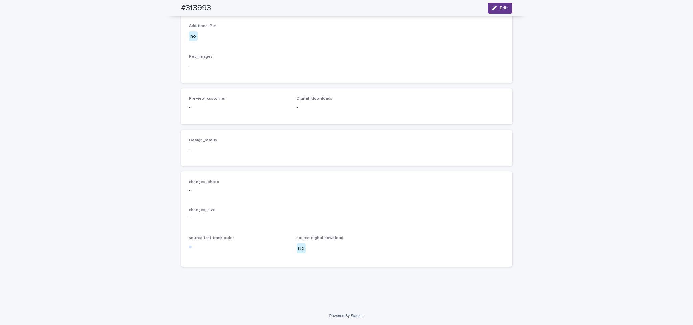
click at [492, 8] on icon "button" at bounding box center [494, 8] width 5 height 5
click at [234, 151] on div "Select..." at bounding box center [234, 145] width 91 height 11
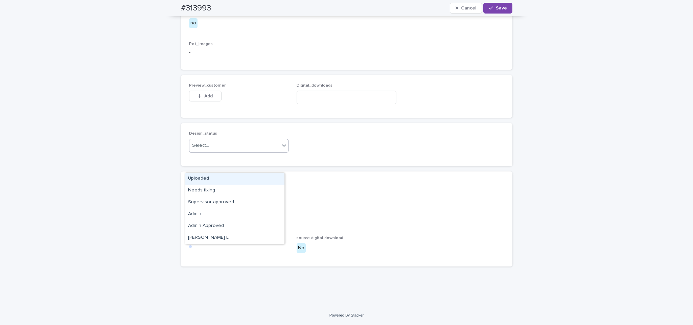
click at [214, 176] on div "Uploaded" at bounding box center [234, 179] width 99 height 12
click at [206, 98] on span "Add" at bounding box center [208, 96] width 8 height 5
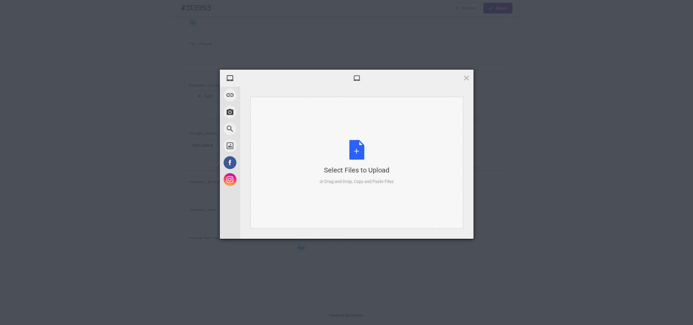
click at [310, 147] on div "Select Files to Upload or Drag and Drop, Copy and Paste Files" at bounding box center [356, 163] width 213 height 132
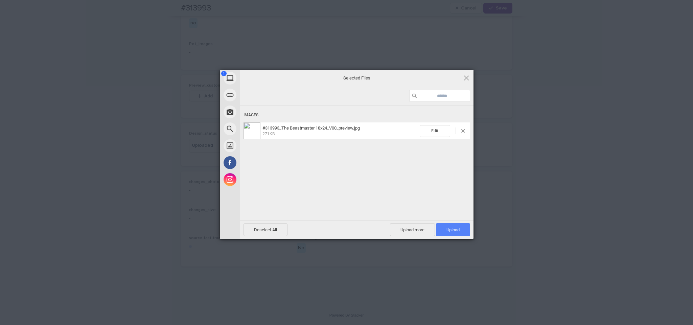
click at [449, 229] on span "Upload 1" at bounding box center [452, 229] width 13 height 5
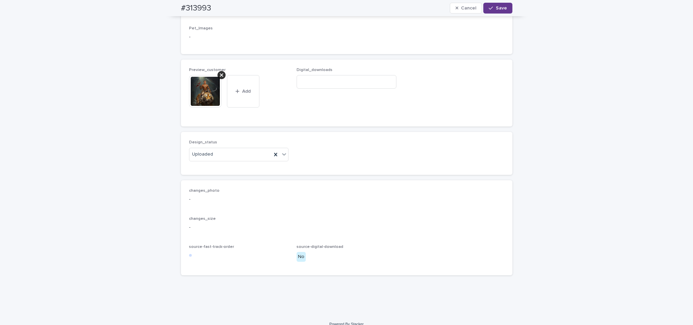
click at [492, 6] on div "button" at bounding box center [492, 8] width 7 height 5
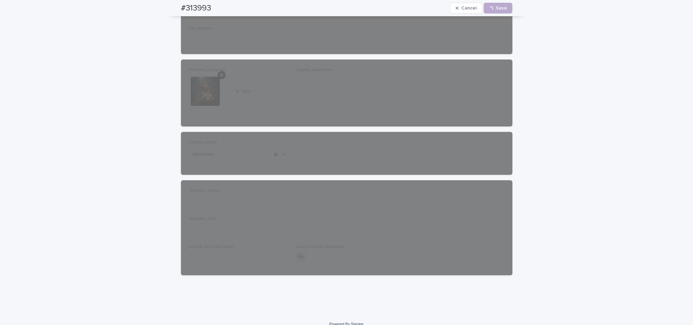
scroll to position [0, 0]
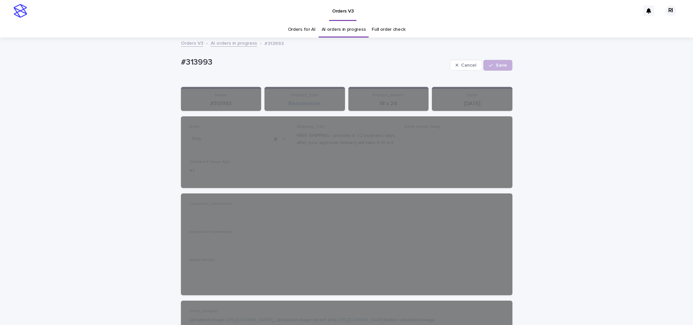
click at [232, 43] on link "AI orders in progress" at bounding box center [234, 43] width 46 height 8
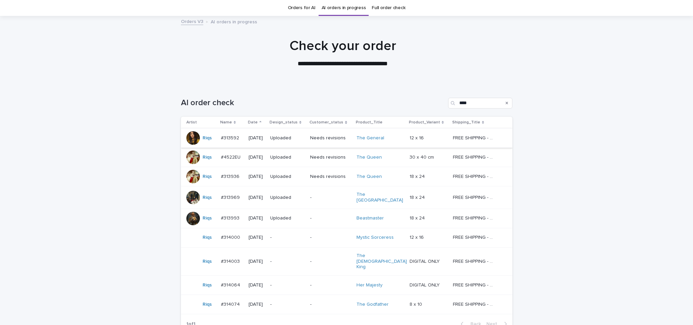
scroll to position [77, 0]
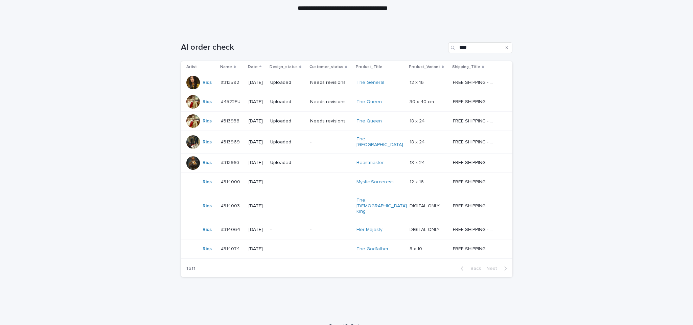
click at [307, 184] on td "-" at bounding box center [287, 181] width 40 height 19
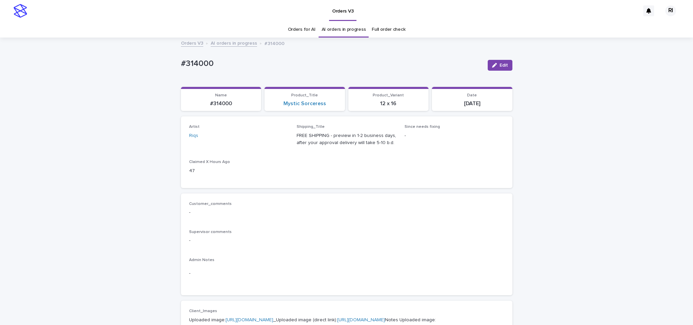
click at [232, 49] on div "#314000 Edit #314000 Edit Sorry, there was an error saving your record. Please …" at bounding box center [346, 329] width 331 height 582
click at [232, 45] on link "AI orders in progress" at bounding box center [234, 43] width 46 height 8
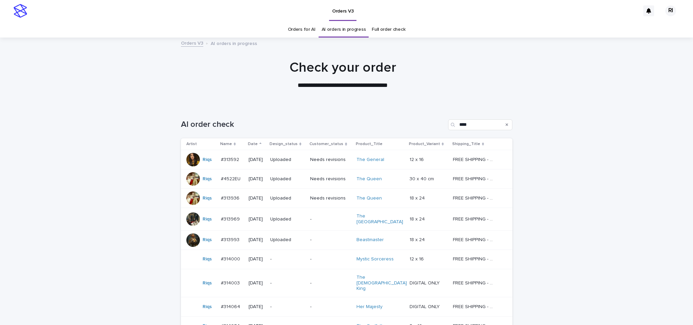
scroll to position [22, 0]
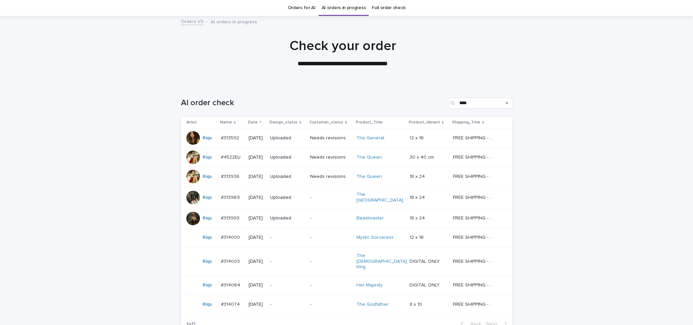
click at [320, 239] on div "-" at bounding box center [330, 237] width 41 height 11
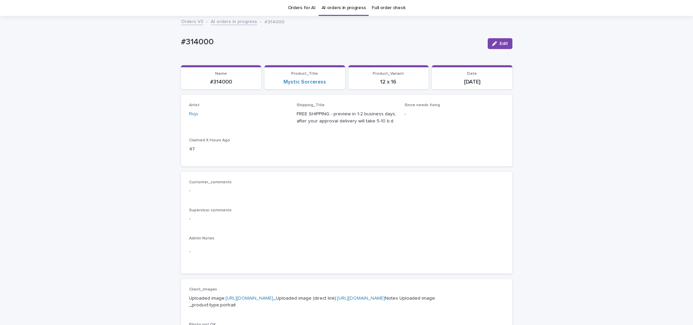
click at [237, 23] on link "AI orders in progress" at bounding box center [234, 21] width 46 height 8
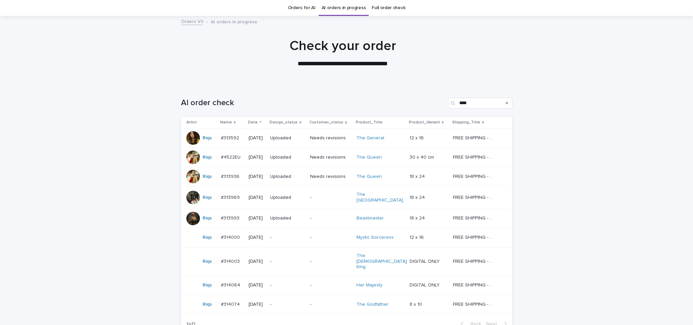
scroll to position [22, 0]
click at [305, 259] on p "-" at bounding box center [287, 262] width 34 height 6
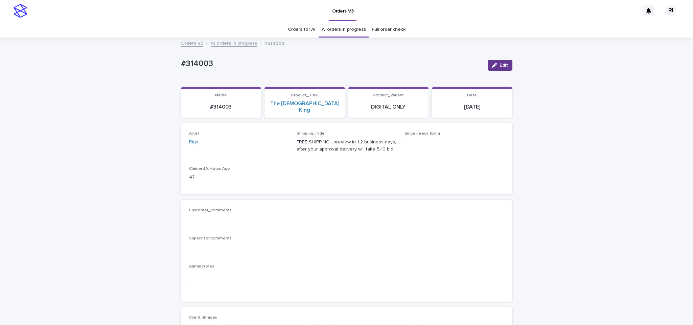
click at [499, 66] on span "Edit" at bounding box center [503, 65] width 8 height 5
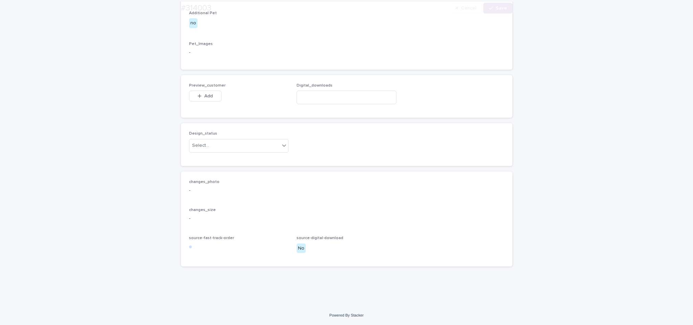
scroll to position [410, 0]
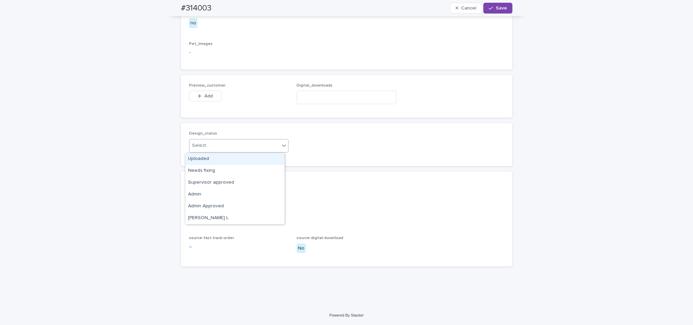
click at [252, 145] on div "Select..." at bounding box center [234, 145] width 91 height 11
click at [230, 156] on div "Uploaded" at bounding box center [234, 159] width 99 height 12
paste input "**********"
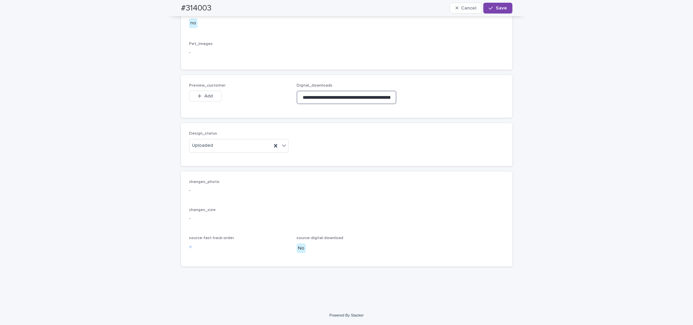
scroll to position [0, 101]
type input "**********"
click at [492, 6] on div "button" at bounding box center [492, 8] width 7 height 5
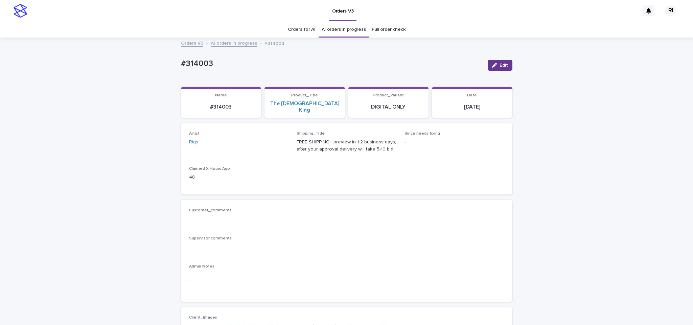
click at [496, 62] on button "Edit" at bounding box center [500, 65] width 25 height 11
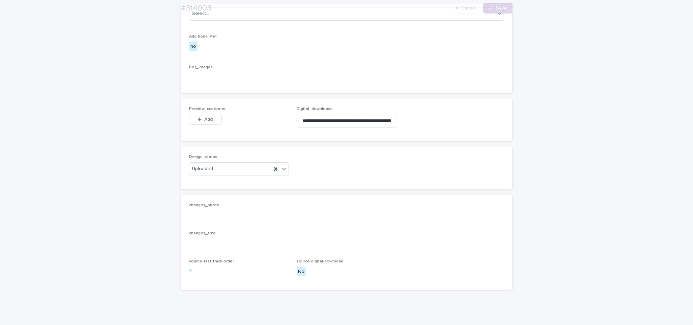
scroll to position [410, 0]
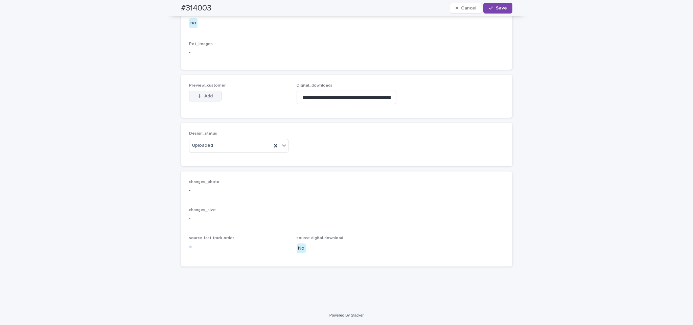
click at [209, 99] on button "Add" at bounding box center [205, 96] width 32 height 11
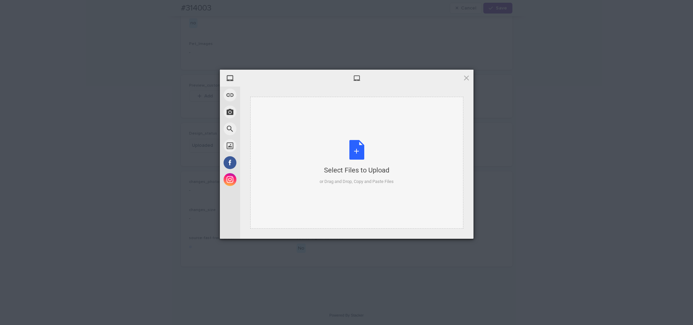
click at [344, 143] on div "Select Files to Upload or Drag and Drop, Copy and Paste Files" at bounding box center [356, 162] width 74 height 45
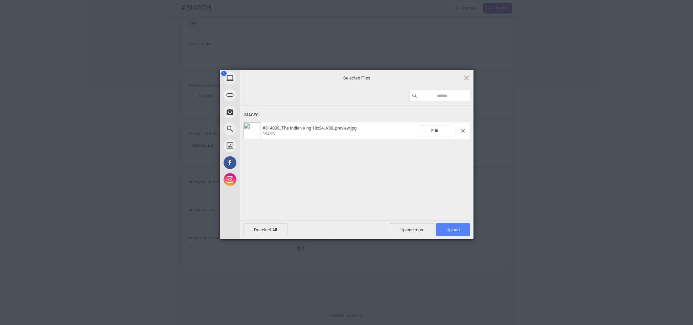
click at [452, 234] on span "Upload 1" at bounding box center [453, 229] width 34 height 13
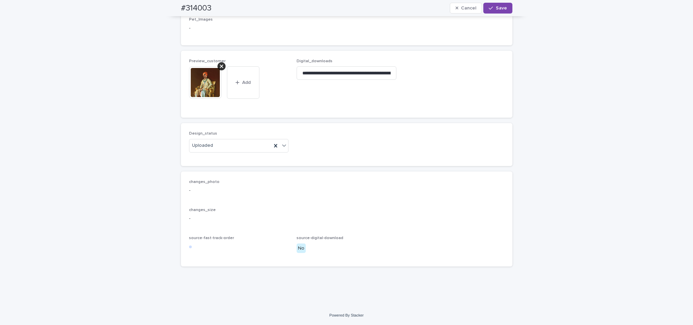
click at [498, 11] on button "Save" at bounding box center [497, 8] width 29 height 11
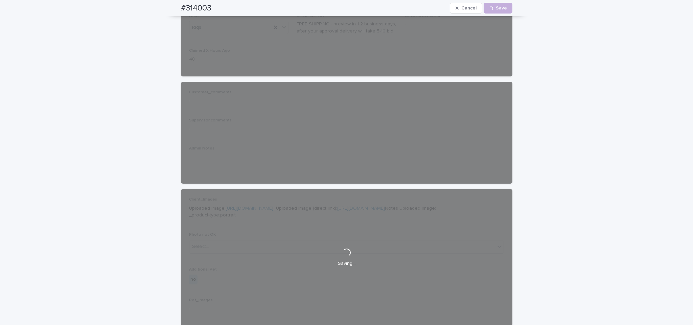
scroll to position [0, 0]
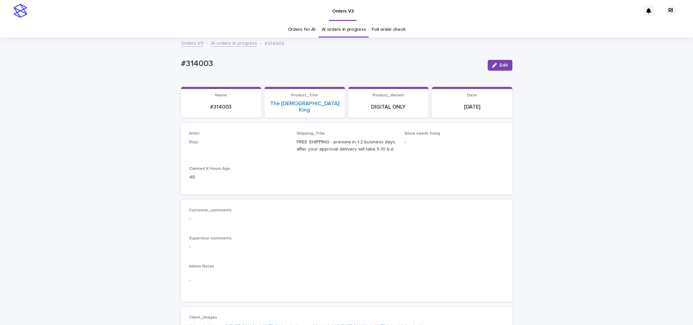
click at [234, 39] on link "AI orders in progress" at bounding box center [234, 43] width 46 height 8
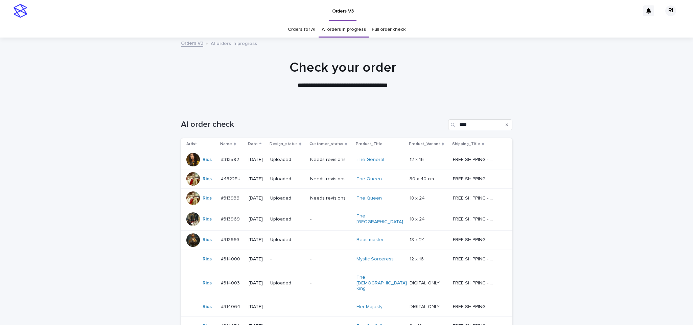
scroll to position [22, 0]
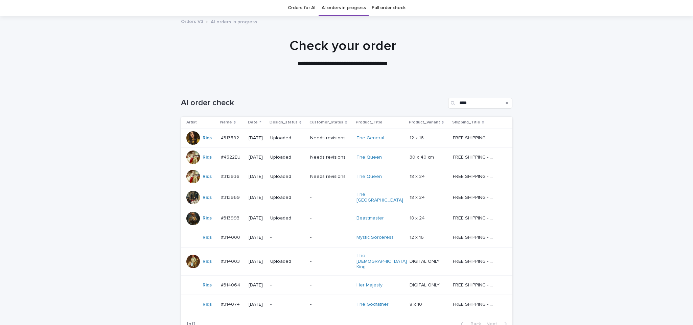
click at [325, 239] on div "-" at bounding box center [330, 237] width 41 height 11
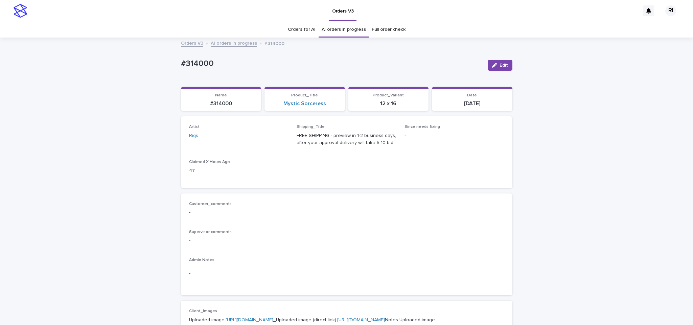
click at [236, 40] on link "AI orders in progress" at bounding box center [234, 43] width 46 height 8
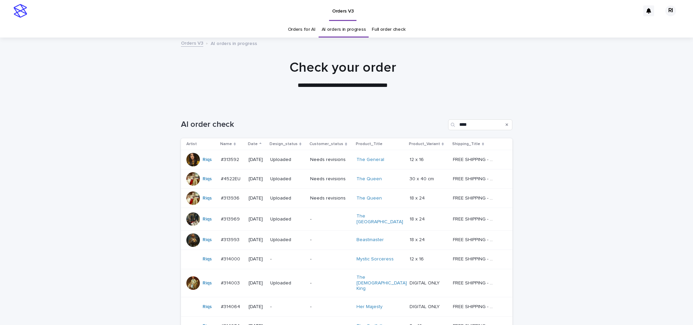
click at [322, 269] on td "-" at bounding box center [330, 283] width 46 height 28
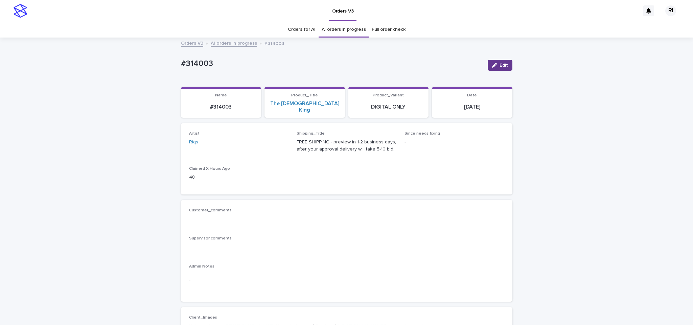
click at [492, 64] on icon "button" at bounding box center [494, 65] width 5 height 5
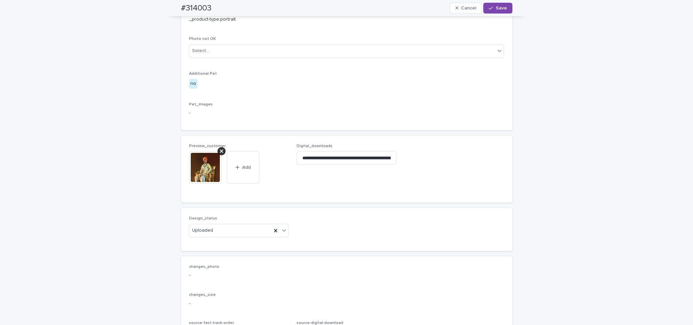
scroll to position [314, 0]
click at [316, 164] on input "**********" at bounding box center [346, 157] width 100 height 14
paste input "**********"
type input "**********"
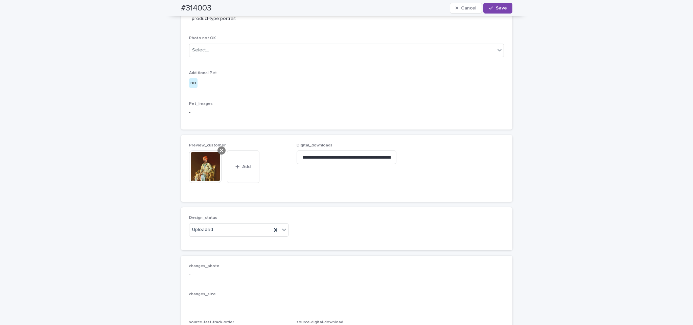
click at [220, 153] on icon at bounding box center [221, 150] width 3 height 5
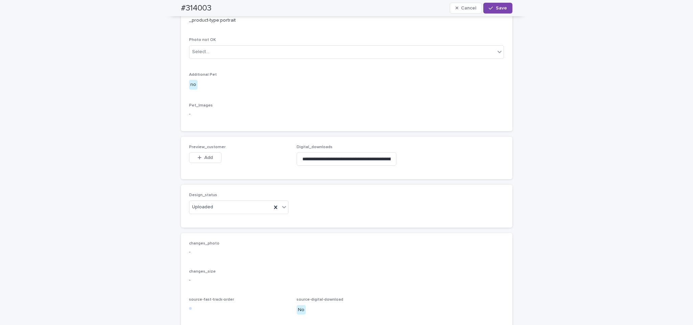
scroll to position [302, 0]
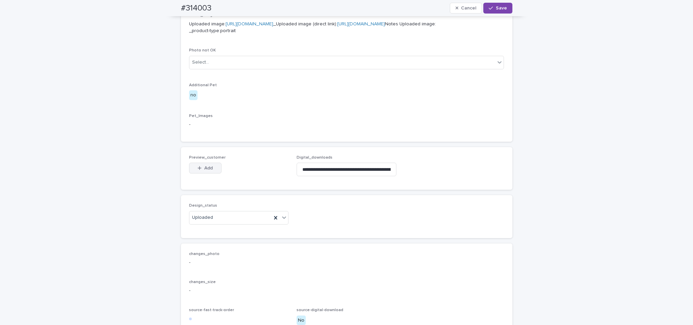
click at [197, 170] on icon "button" at bounding box center [199, 168] width 4 height 5
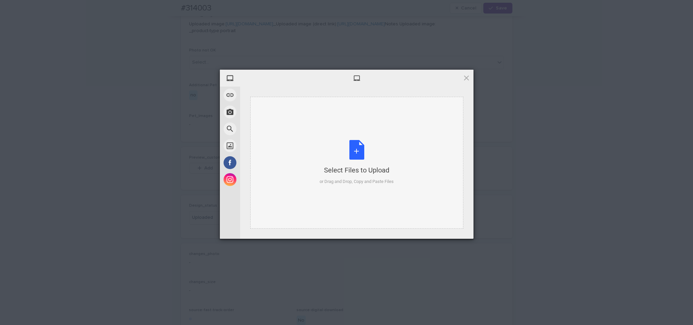
click at [315, 148] on div "Select Files to Upload or Drag and Drop, Copy and Paste Files" at bounding box center [356, 163] width 213 height 132
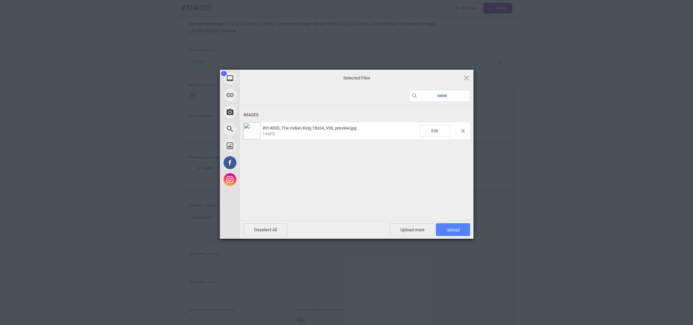
click at [469, 225] on span "Upload 1" at bounding box center [453, 229] width 34 height 13
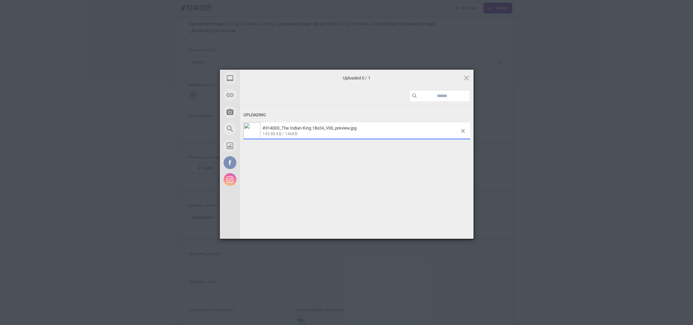
scroll to position [314, 0]
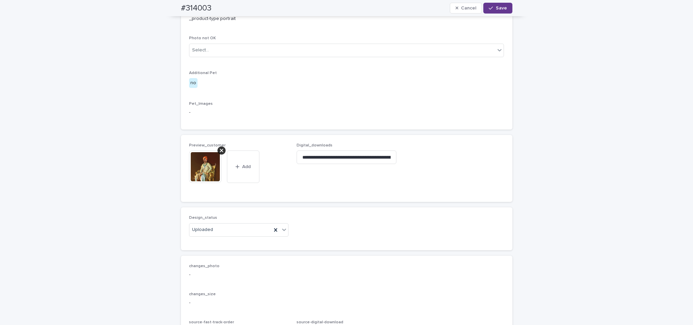
click at [497, 7] on span "Save" at bounding box center [501, 8] width 11 height 5
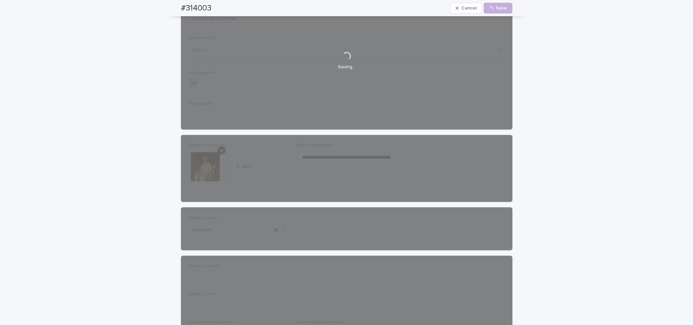
scroll to position [0, 0]
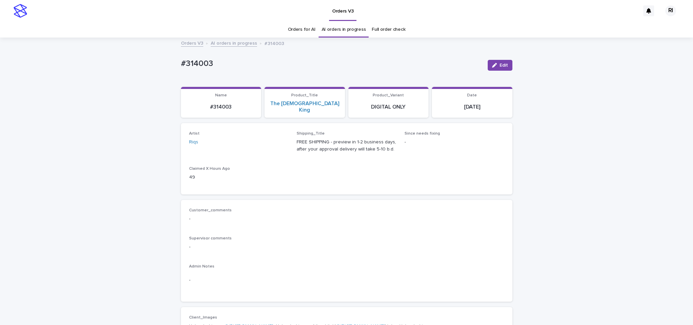
click at [225, 39] on link "AI orders in progress" at bounding box center [234, 43] width 46 height 8
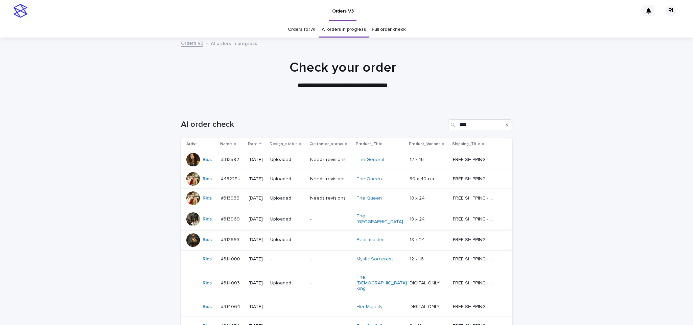
scroll to position [22, 0]
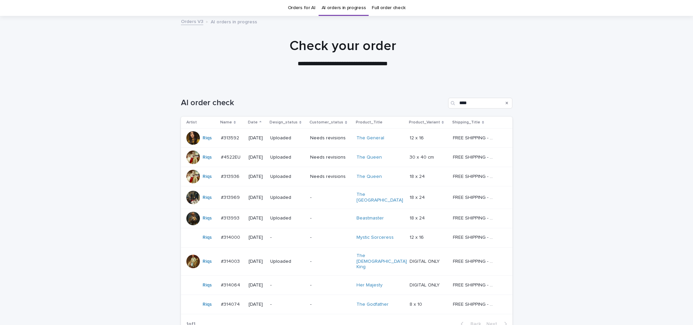
click at [304, 240] on div "-" at bounding box center [287, 237] width 34 height 11
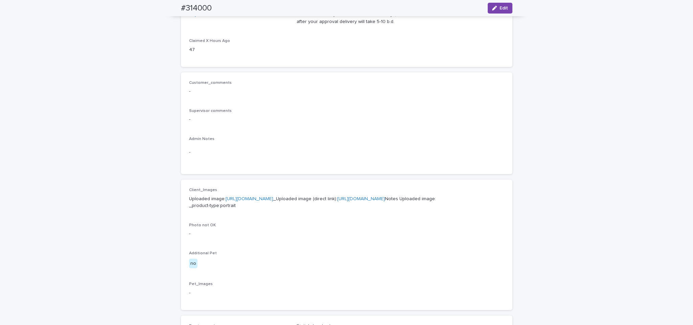
scroll to position [118, 0]
click at [492, 10] on button "Edit" at bounding box center [500, 8] width 25 height 11
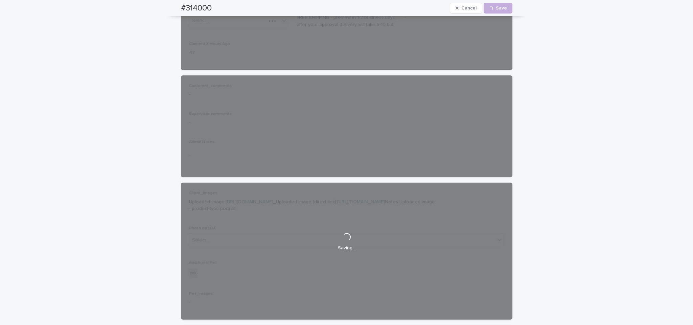
scroll to position [128, 0]
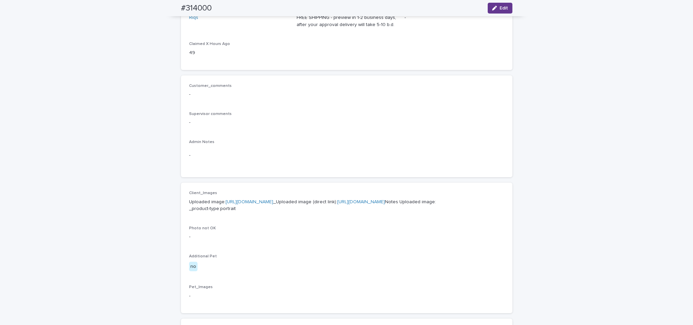
click at [492, 10] on icon "button" at bounding box center [494, 8] width 5 height 5
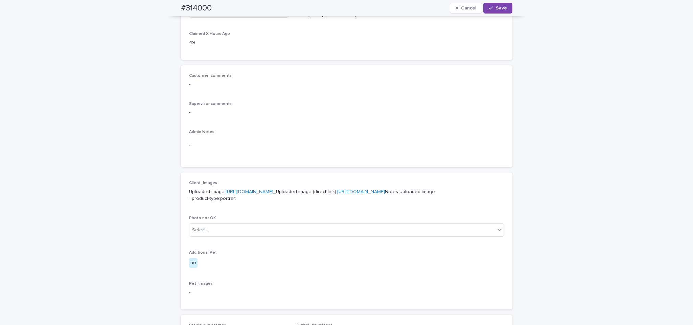
scroll to position [403, 0]
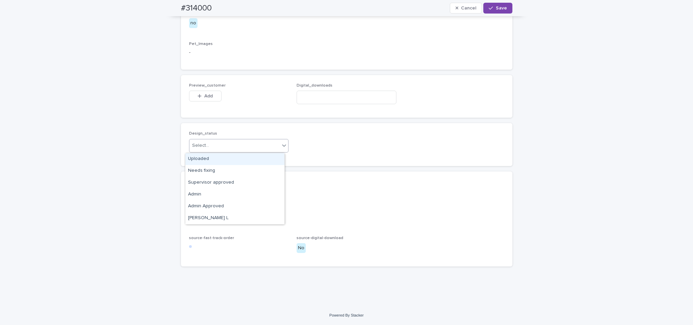
click at [270, 146] on div "Select..." at bounding box center [234, 145] width 91 height 11
click at [251, 157] on div "Uploaded" at bounding box center [234, 159] width 99 height 12
click at [201, 93] on button "Add" at bounding box center [205, 96] width 32 height 11
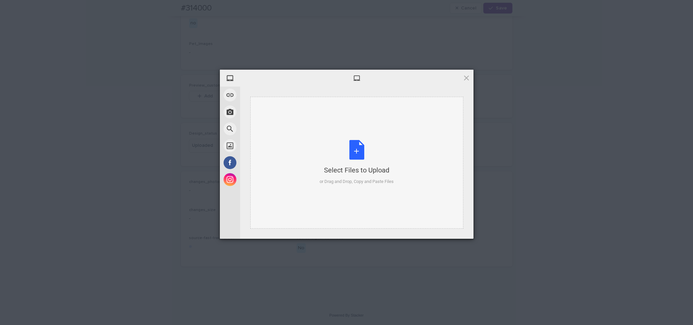
click at [341, 144] on div "Select Files to Upload or Drag and Drop, Copy and Paste Files" at bounding box center [356, 162] width 74 height 45
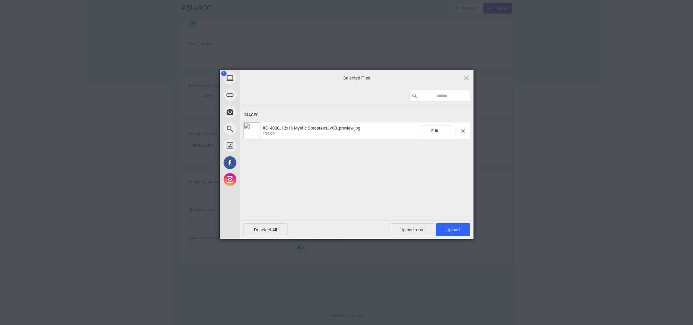
click at [450, 237] on div "Deselect All Upload more Upload 1" at bounding box center [356, 229] width 233 height 18
click at [453, 231] on span "Upload 1" at bounding box center [452, 229] width 13 height 5
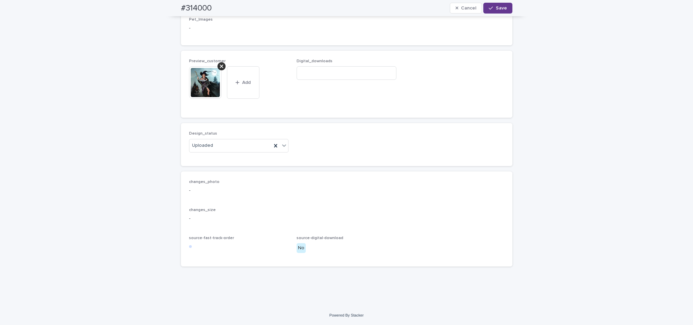
click at [499, 3] on button "Save" at bounding box center [497, 8] width 29 height 11
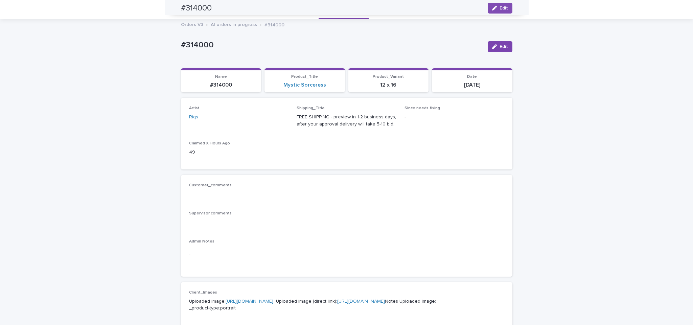
scroll to position [0, 0]
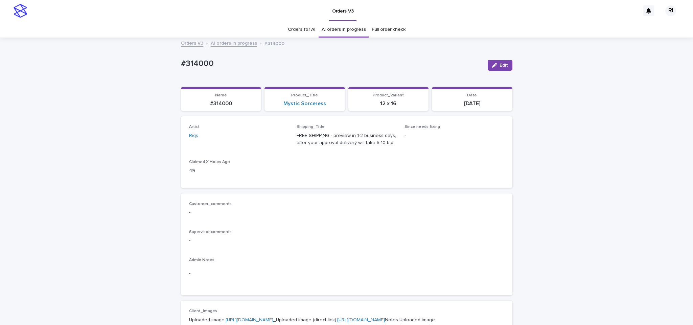
click at [224, 41] on link "AI orders in progress" at bounding box center [234, 43] width 46 height 8
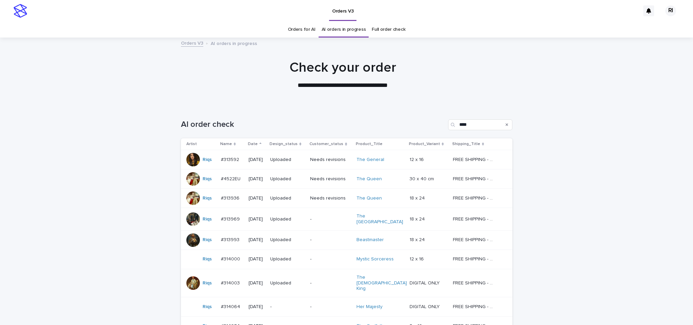
scroll to position [77, 0]
